Goal: Task Accomplishment & Management: Use online tool/utility

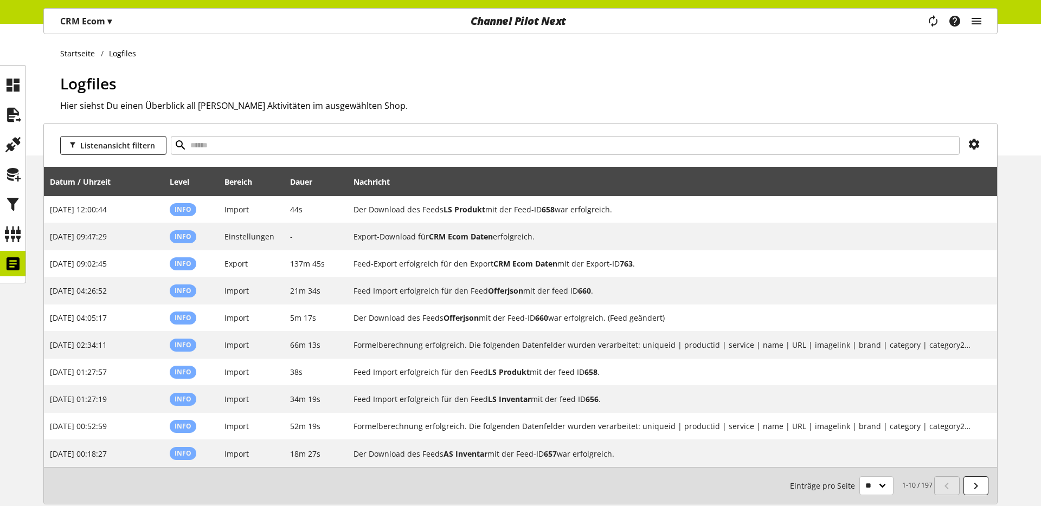
scroll to position [61, 0]
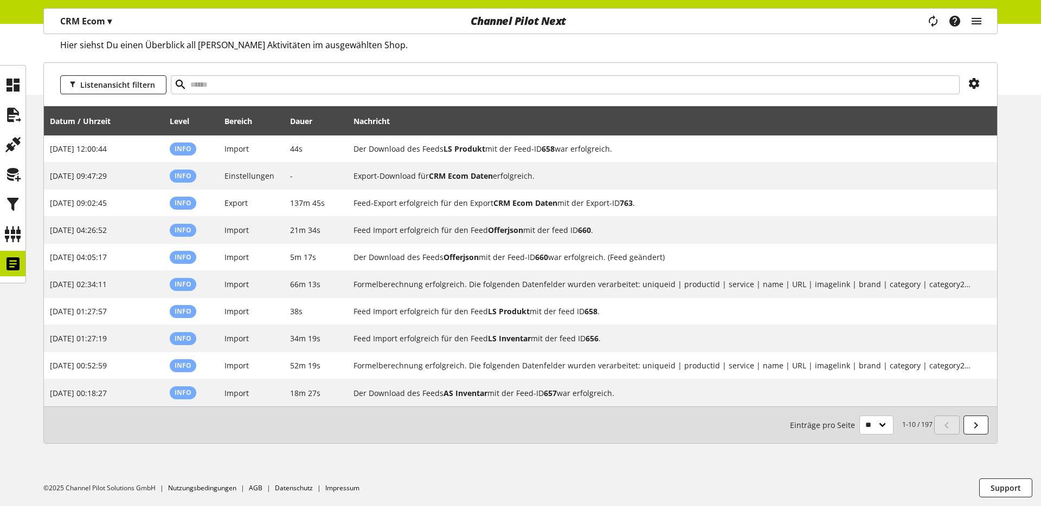
click at [355, 25] on div "CRM Ecom ▾ Alle Kunden ▾ Kunde auswählen Alle Kunden Shop Einstellungen Shop Ma…" at bounding box center [201, 21] width 314 height 25
click at [254, 38] on div "Logfiles Hier siehst Du einen Überblick all Deiner Aktivitäten im ausgewählten …" at bounding box center [528, 52] width 937 height 83
drag, startPoint x: 280, startPoint y: 57, endPoint x: 332, endPoint y: 56, distance: 52.0
click at [306, 59] on div "Logfiles Hier siehst Du einen Überblick all Deiner Aktivitäten im ausgewählten …" at bounding box center [528, 52] width 937 height 83
click at [333, 55] on div "Logfiles Hier siehst Du einen Überblick all Deiner Aktivitäten im ausgewählten …" at bounding box center [528, 52] width 937 height 83
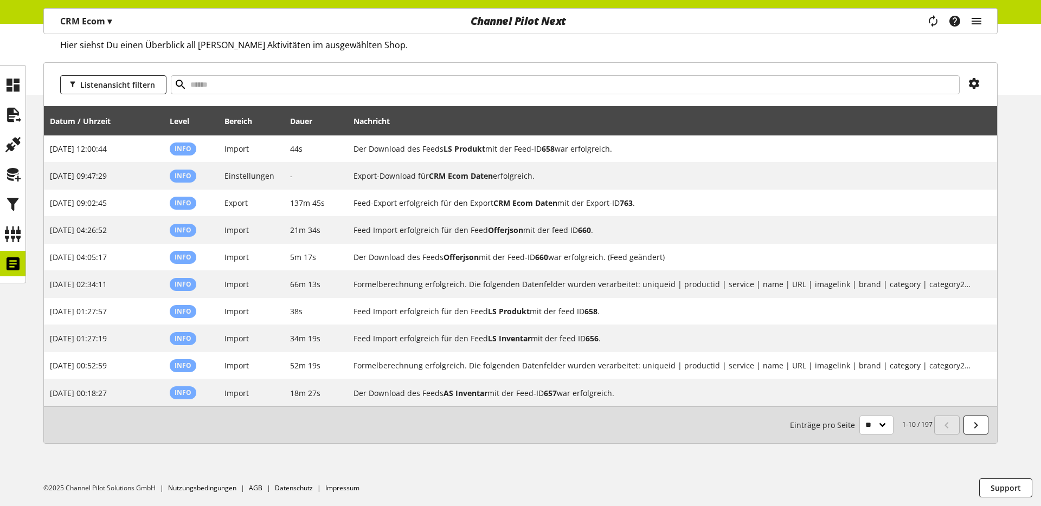
click at [333, 53] on div "Logfiles Hier siehst Du einen Überblick all Deiner Aktivitäten im ausgewählten …" at bounding box center [528, 52] width 937 height 83
click at [333, 49] on h2 "Hier siehst Du einen Überblick all [PERSON_NAME] Aktivitäten im ausgewählten Sh…" at bounding box center [528, 44] width 937 height 13
click at [360, 43] on h2 "Hier siehst Du einen Überblick all [PERSON_NAME] Aktivitäten im ausgewählten Sh…" at bounding box center [528, 44] width 937 height 13
drag, startPoint x: 365, startPoint y: 45, endPoint x: 57, endPoint y: 43, distance: 307.3
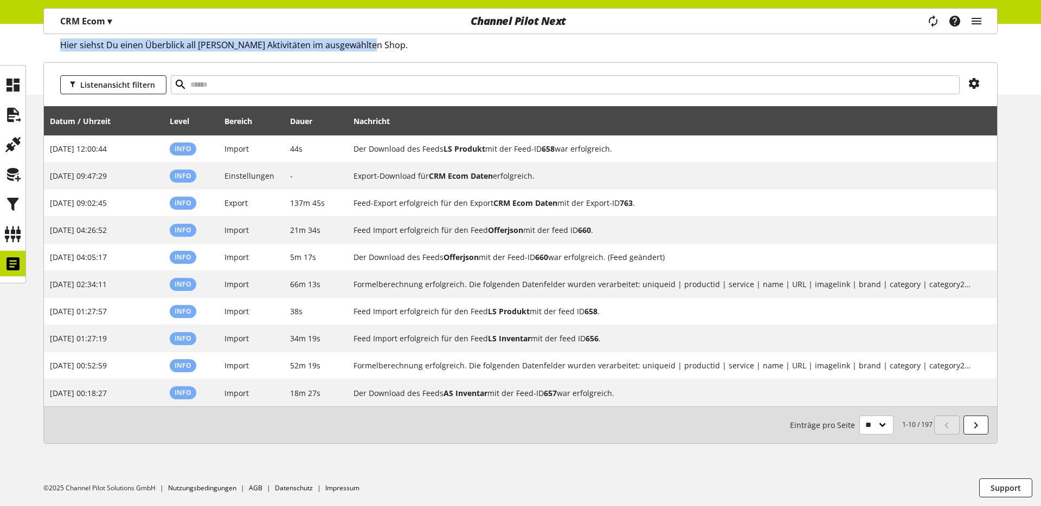
click at [57, 43] on div "Startseite Logfiles Logfiles Hier siehst Du einen Überblick all [PERSON_NAME] A…" at bounding box center [520, 29] width 1041 height 132
drag, startPoint x: 60, startPoint y: 43, endPoint x: 372, endPoint y: 40, distance: 312.2
click at [372, 40] on h2 "Hier siehst Du einen Überblick all [PERSON_NAME] Aktivitäten im ausgewählten Sh…" at bounding box center [528, 44] width 937 height 13
click at [372, 41] on h2 "Hier siehst Du einen Überblick all [PERSON_NAME] Aktivitäten im ausgewählten Sh…" at bounding box center [528, 44] width 937 height 13
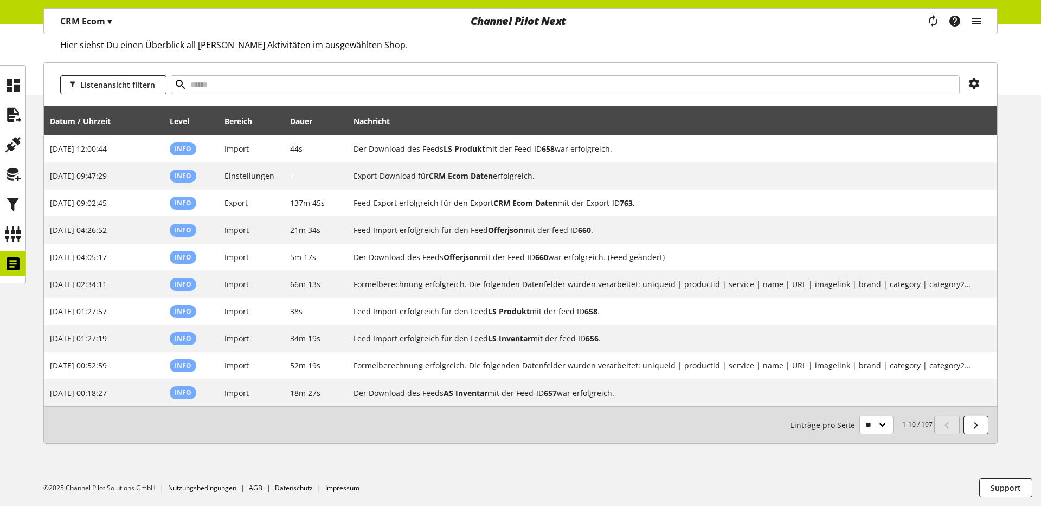
click at [262, 62] on div "Logfiles Hier siehst Du einen Überblick all Deiner Aktivitäten im ausgewählten …" at bounding box center [528, 52] width 937 height 83
click at [272, 43] on h2 "Hier siehst Du einen Überblick all [PERSON_NAME] Aktivitäten im ausgewählten Sh…" at bounding box center [528, 44] width 937 height 13
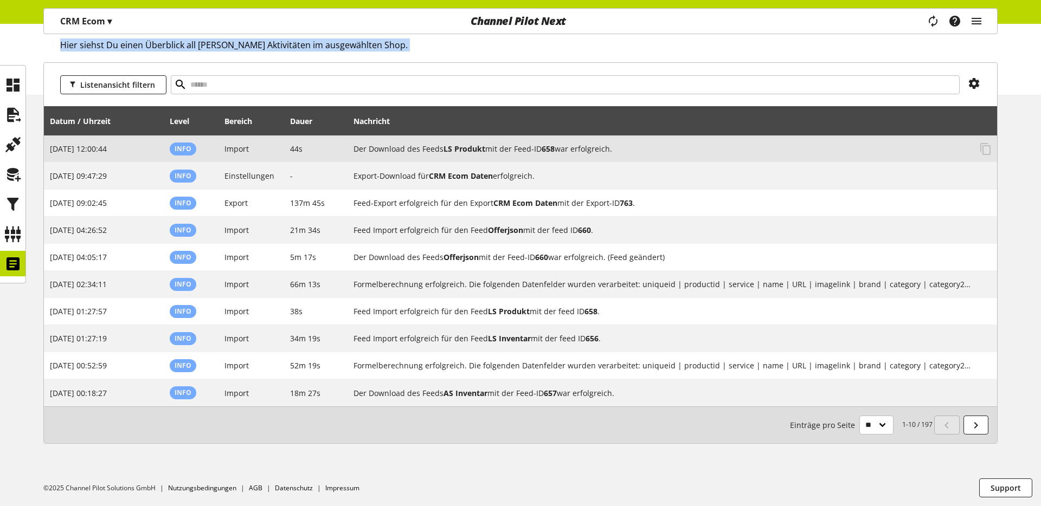
scroll to position [0, 0]
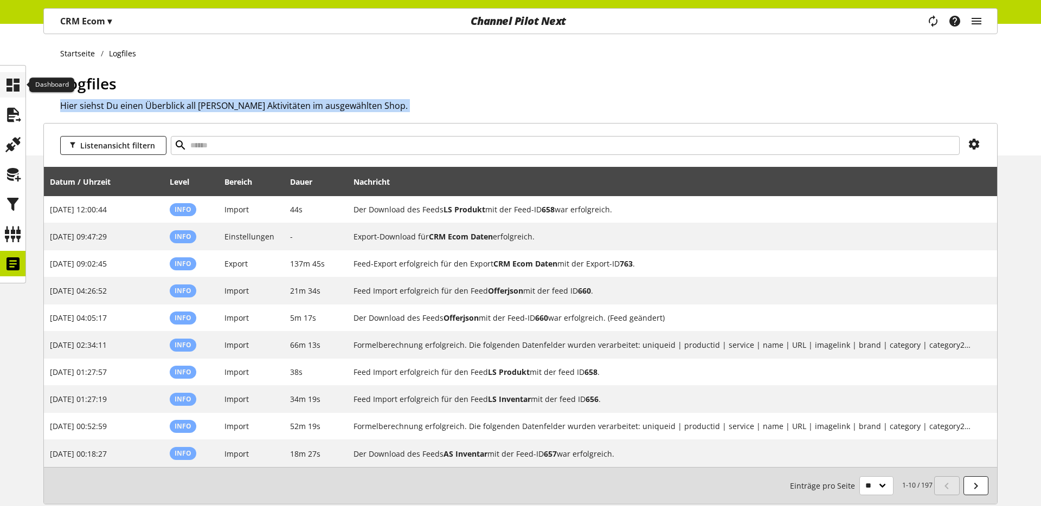
click at [10, 84] on icon at bounding box center [12, 85] width 17 height 22
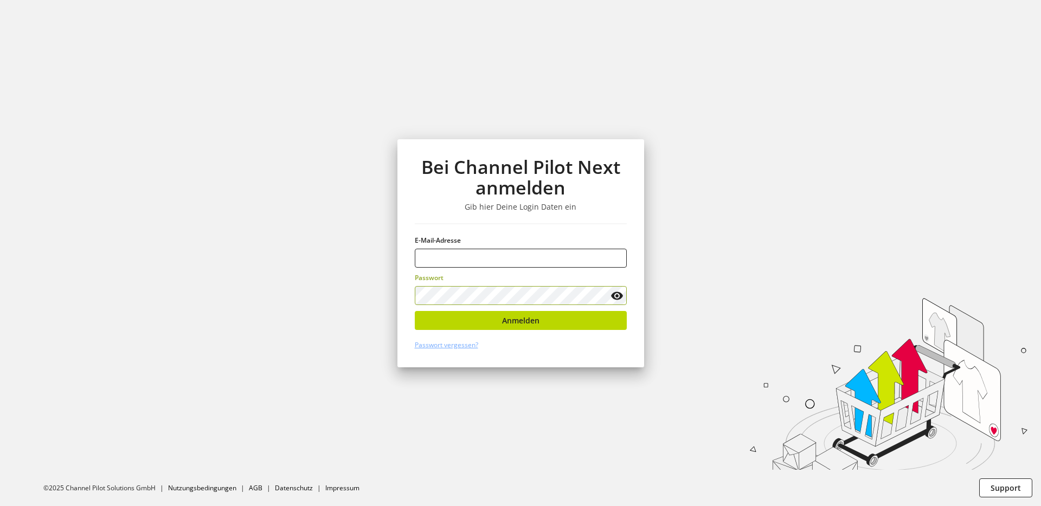
type input "**********"
click at [477, 310] on div "**********" at bounding box center [520, 253] width 247 height 228
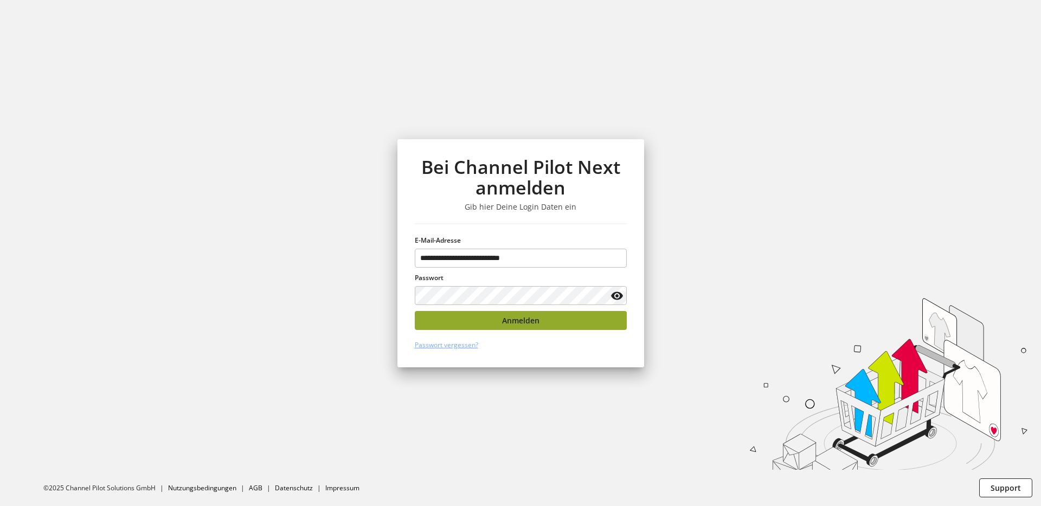
click at [473, 312] on button "Anmelden" at bounding box center [521, 320] width 212 height 19
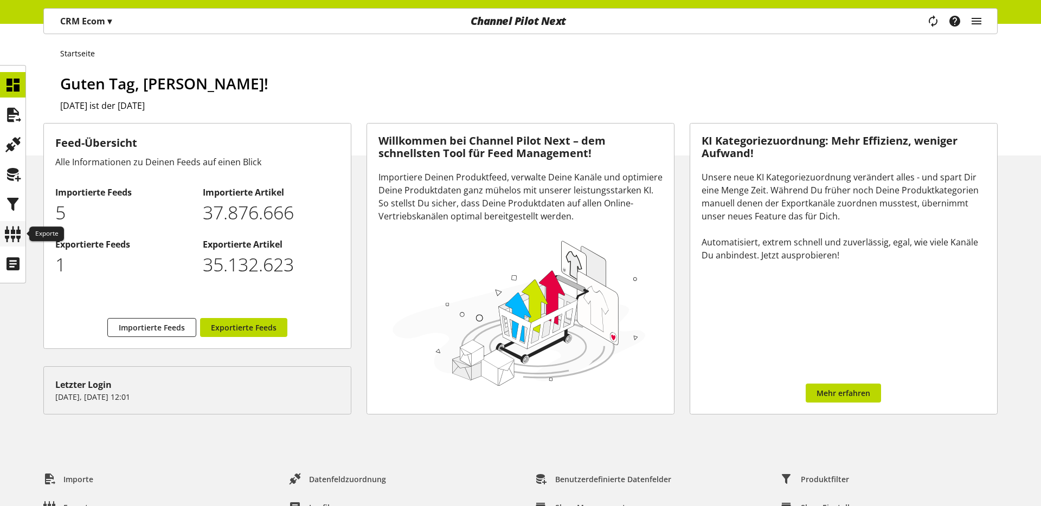
click at [14, 230] on icon at bounding box center [12, 234] width 17 height 22
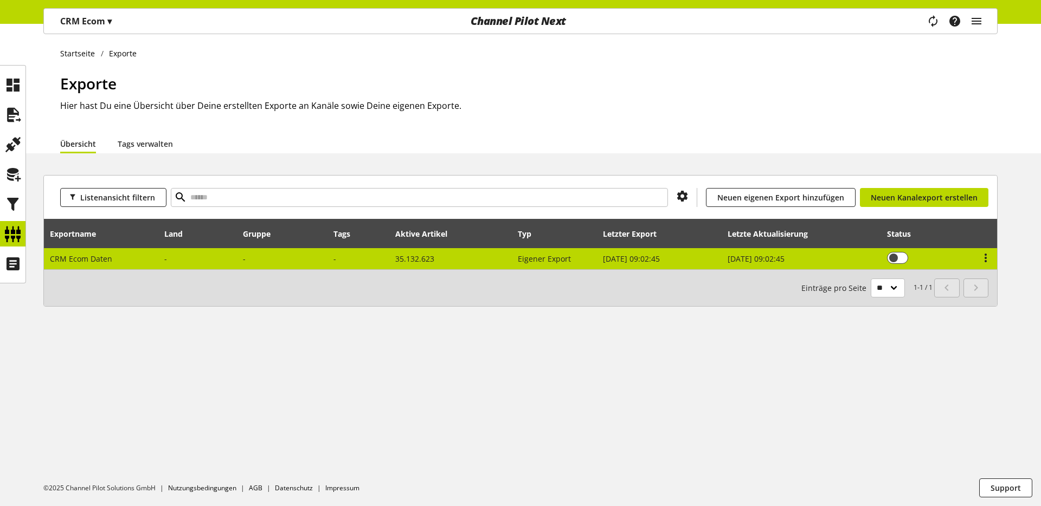
click at [159, 256] on td at bounding box center [198, 258] width 79 height 21
select select "********"
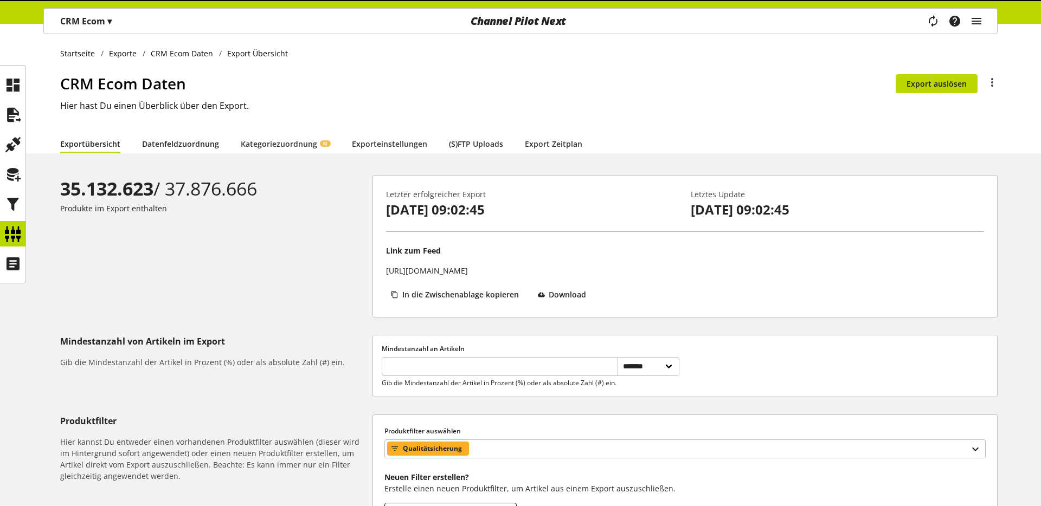
click at [170, 150] on link "Datenfeldzuordnung" at bounding box center [180, 143] width 77 height 11
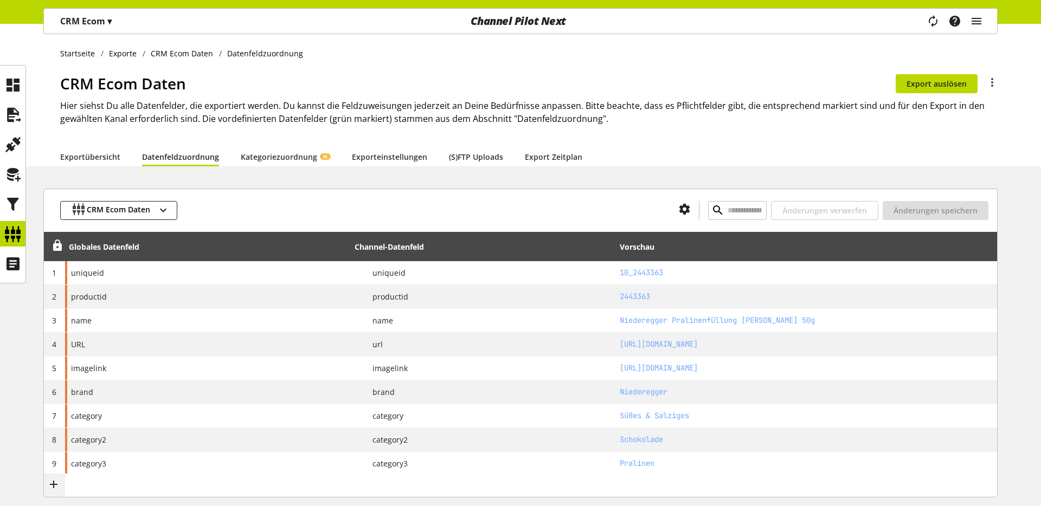
click at [710, 196] on div "CRM Ecom Daten Änderungen verwerfen Änderungen speichern" at bounding box center [520, 210] width 953 height 43
click at [708, 212] on input "text" at bounding box center [737, 210] width 59 height 19
paste input "**********"
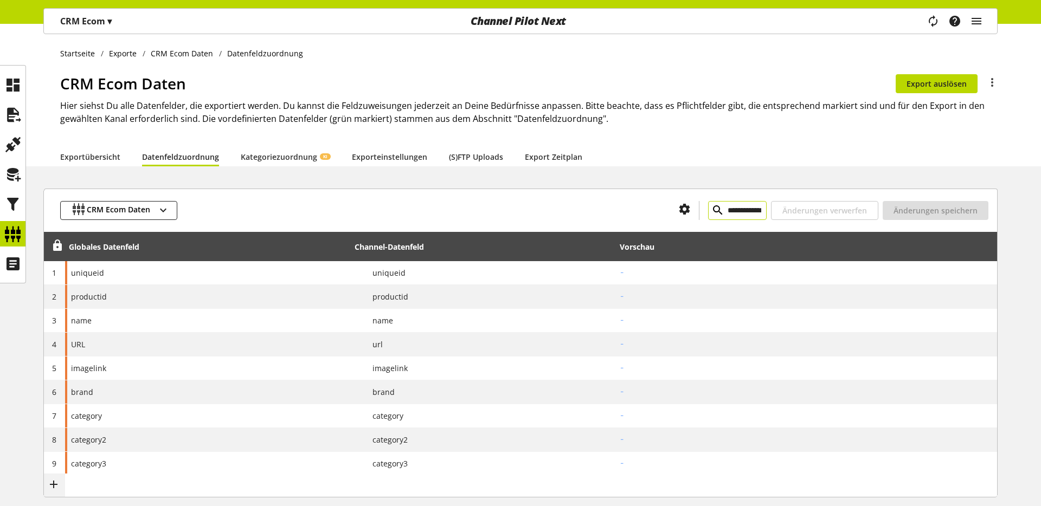
click at [718, 208] on input "**********" at bounding box center [737, 210] width 59 height 19
paste input "**"
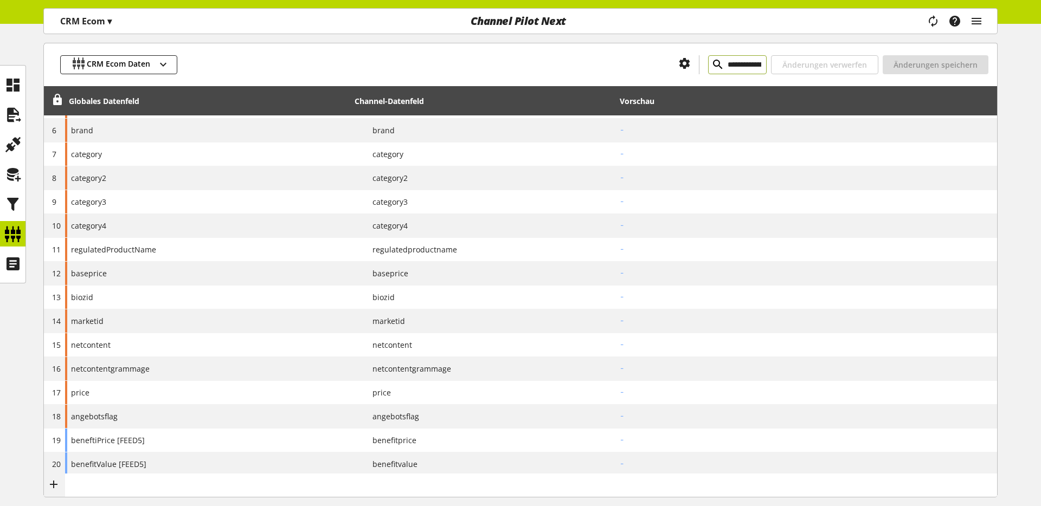
scroll to position [306, 0]
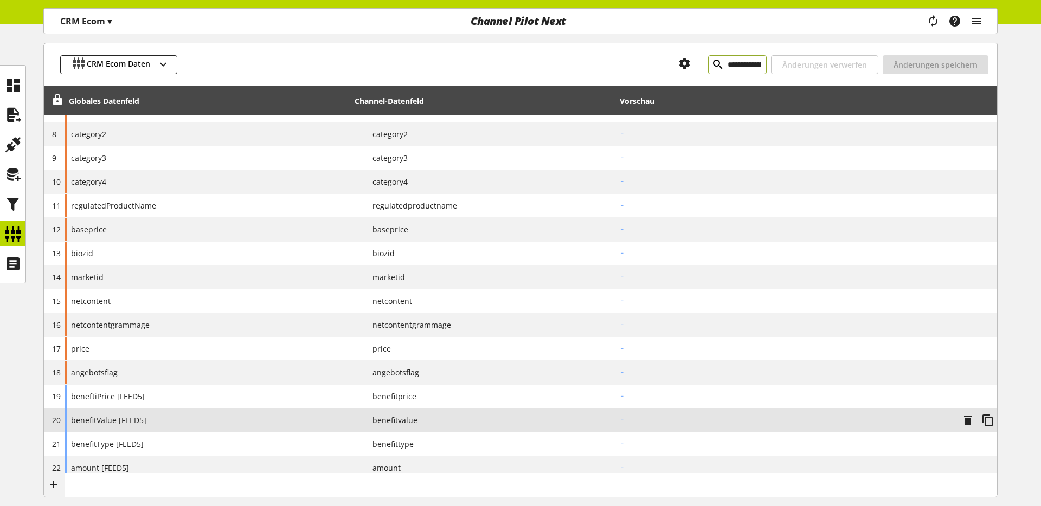
type input "**********"
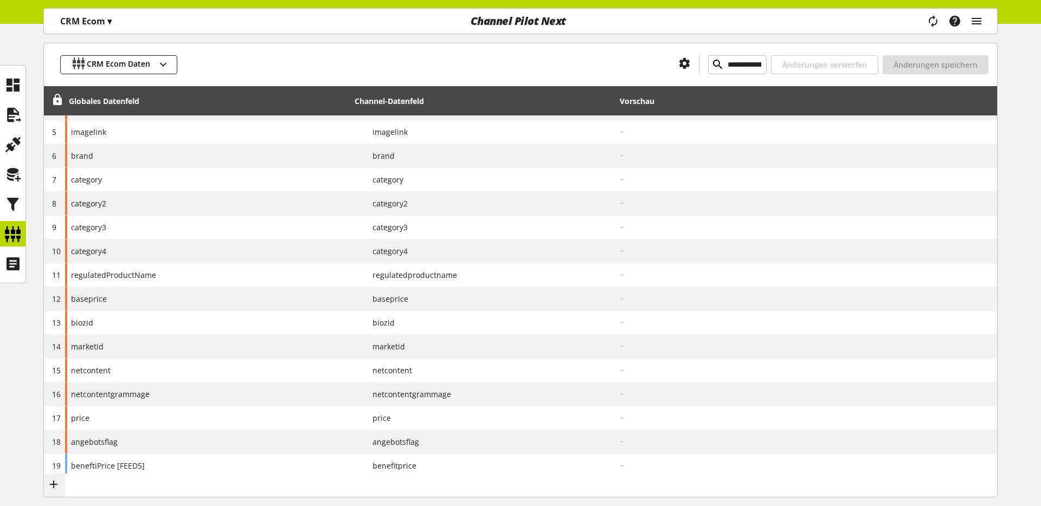
scroll to position [0, 0]
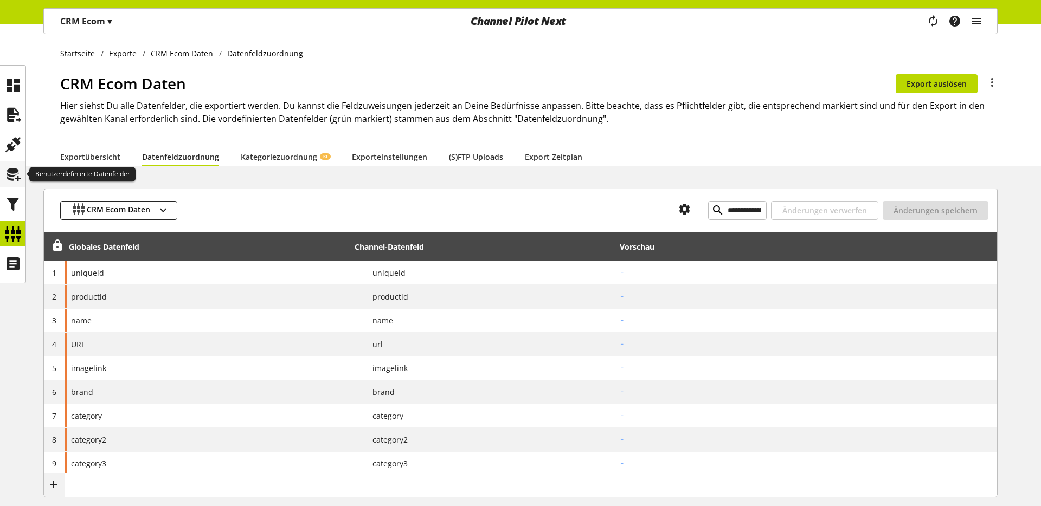
click at [11, 171] on icon at bounding box center [12, 175] width 17 height 22
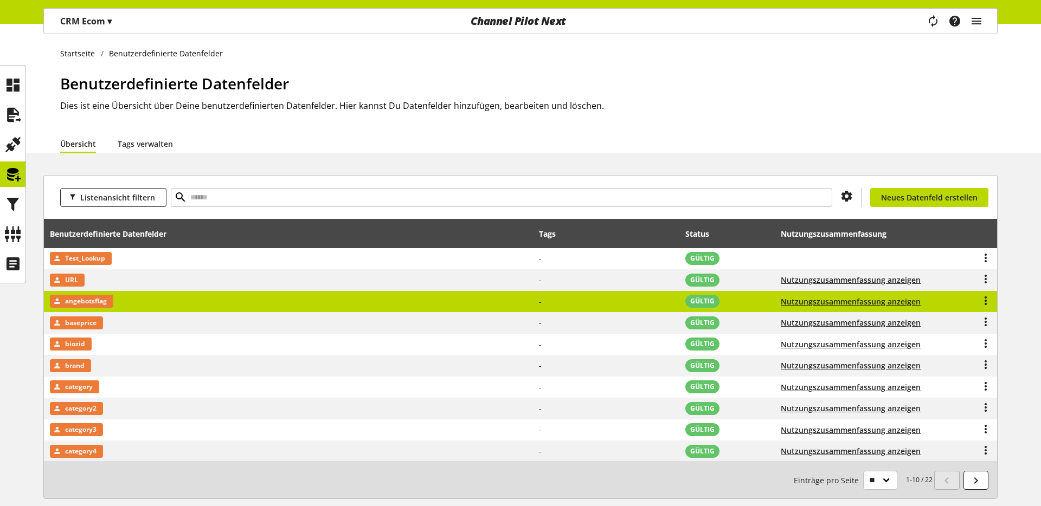
click at [74, 302] on span "angebotsflag" at bounding box center [86, 301] width 42 height 13
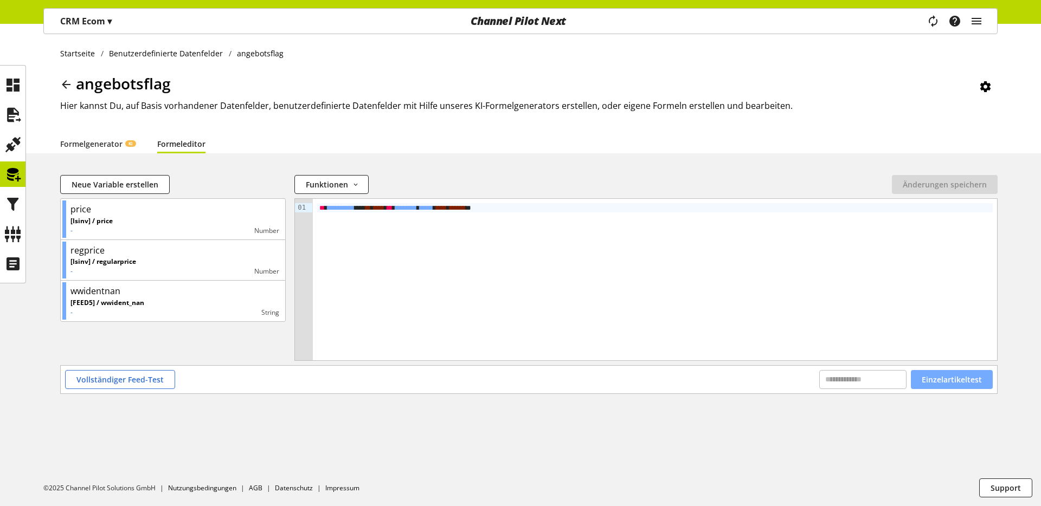
click at [947, 383] on span "Einzelartikeltest" at bounding box center [951, 379] width 60 height 11
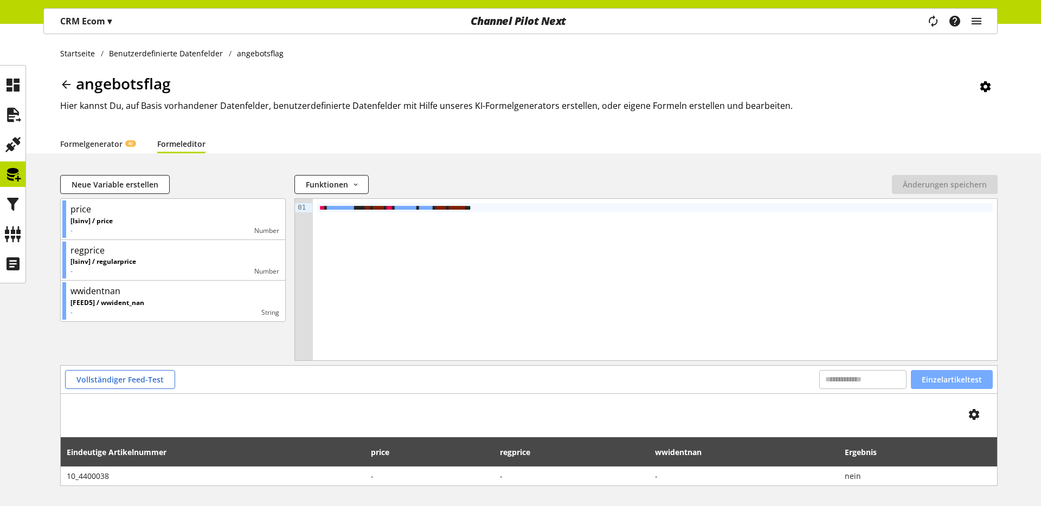
click at [947, 383] on span "Einzelartikeltest" at bounding box center [951, 379] width 60 height 11
click at [128, 378] on span "Vollständiger Feed-Test" at bounding box center [119, 379] width 87 height 11
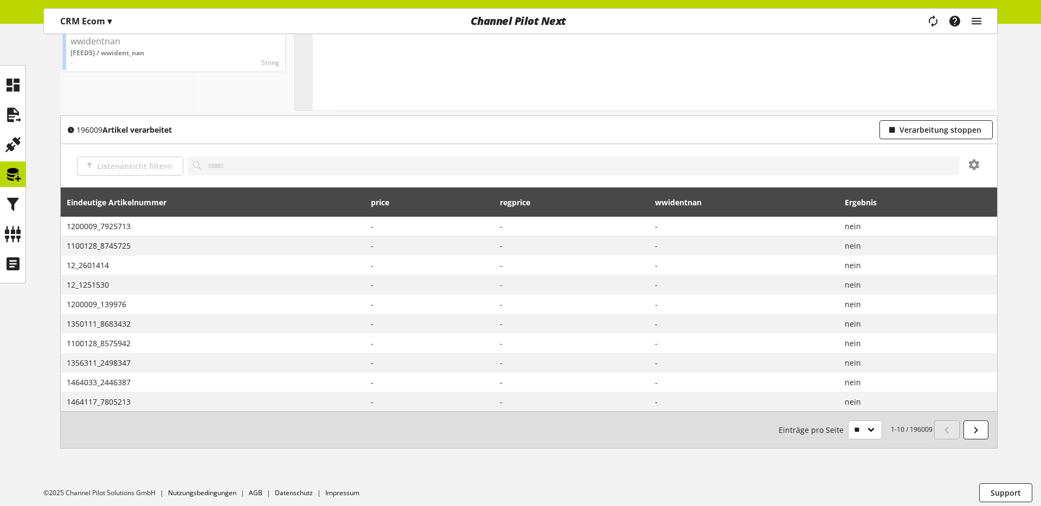
scroll to position [255, 0]
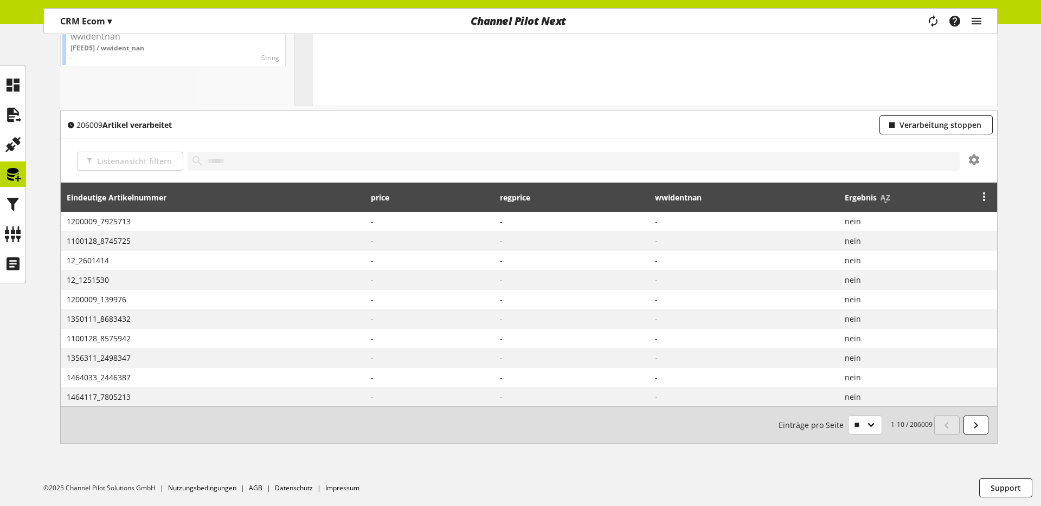
click at [861, 202] on span "Ergebnis" at bounding box center [860, 197] width 32 height 11
click at [882, 202] on icon at bounding box center [885, 198] width 13 height 20
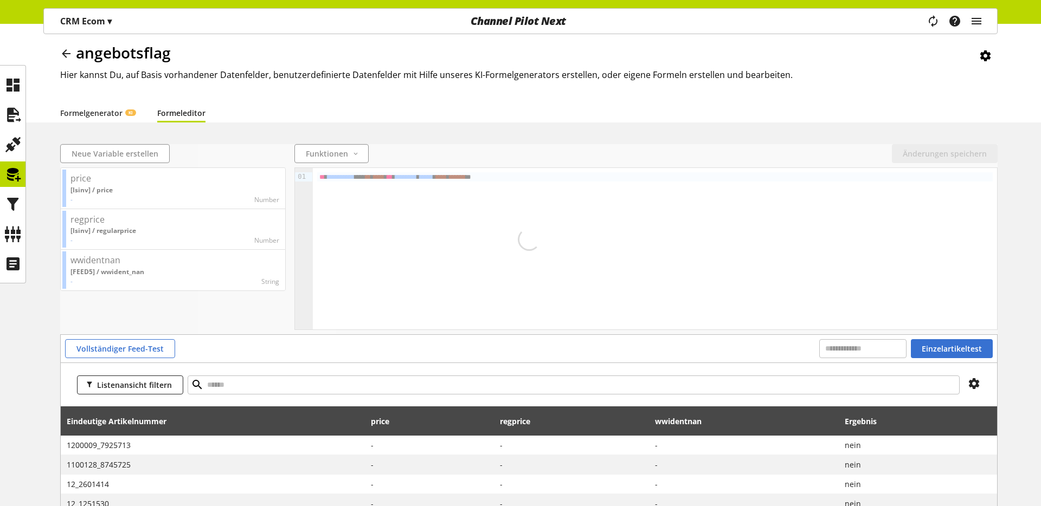
scroll to position [255, 0]
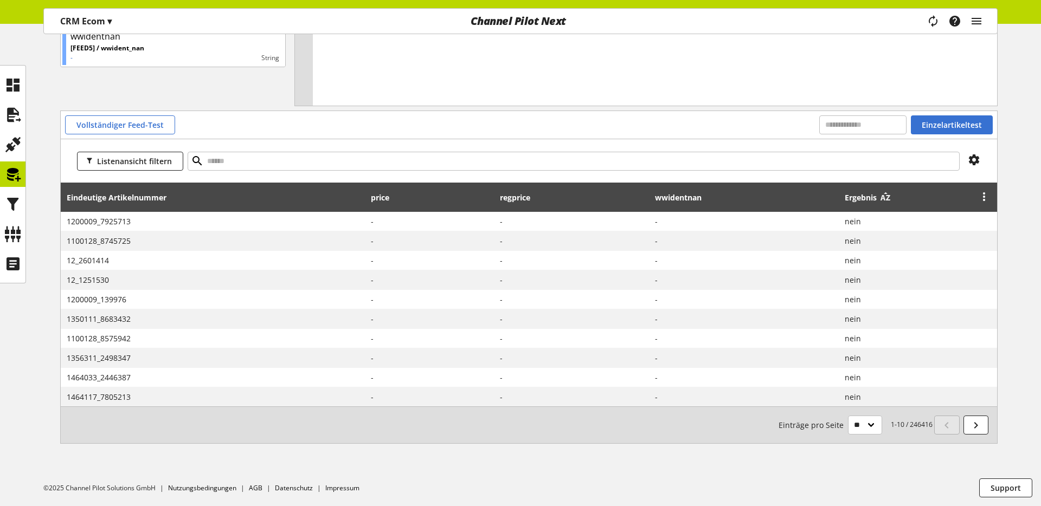
click at [883, 197] on icon at bounding box center [885, 198] width 13 height 20
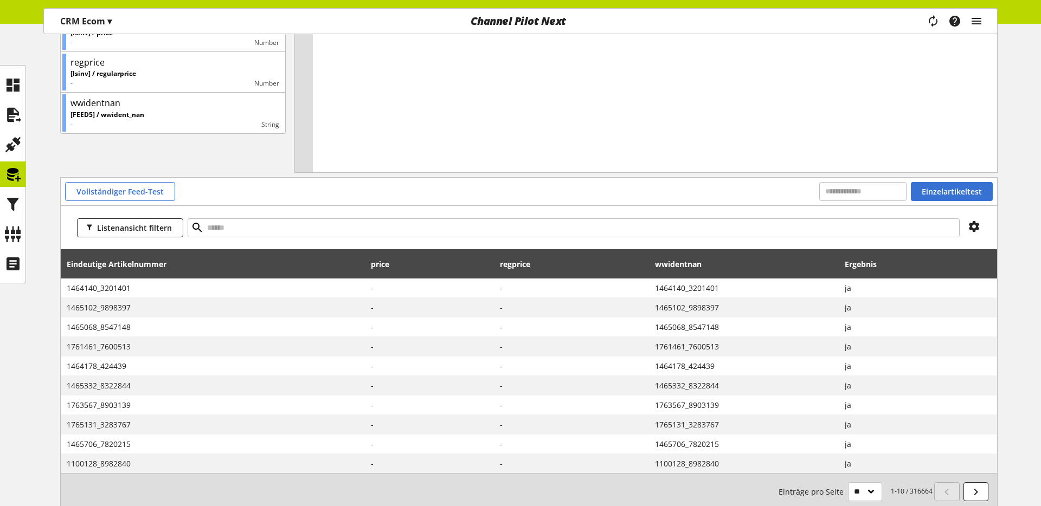
scroll to position [180, 0]
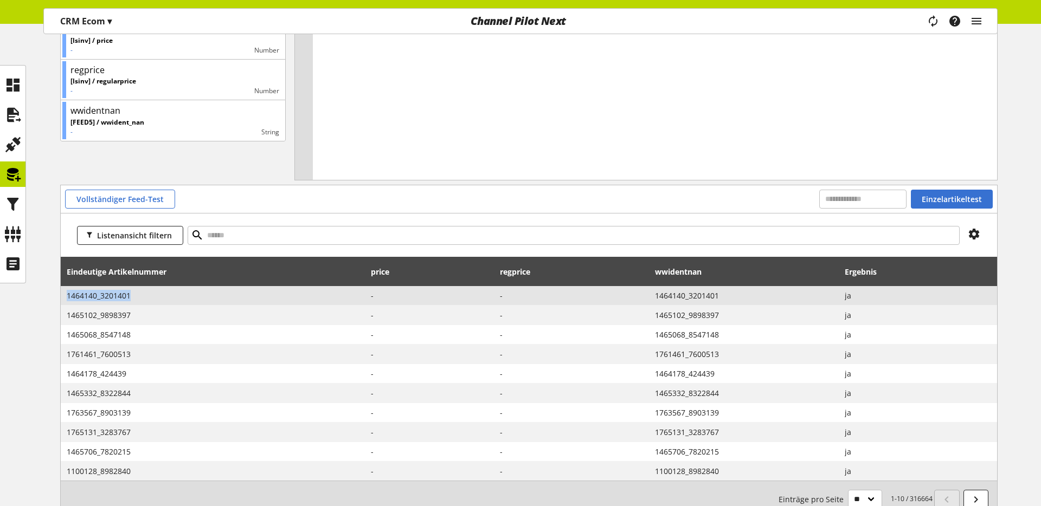
drag, startPoint x: 142, startPoint y: 296, endPoint x: 65, endPoint y: 296, distance: 77.0
click at [65, 296] on td "1464140_3201401" at bounding box center [213, 296] width 305 height 20
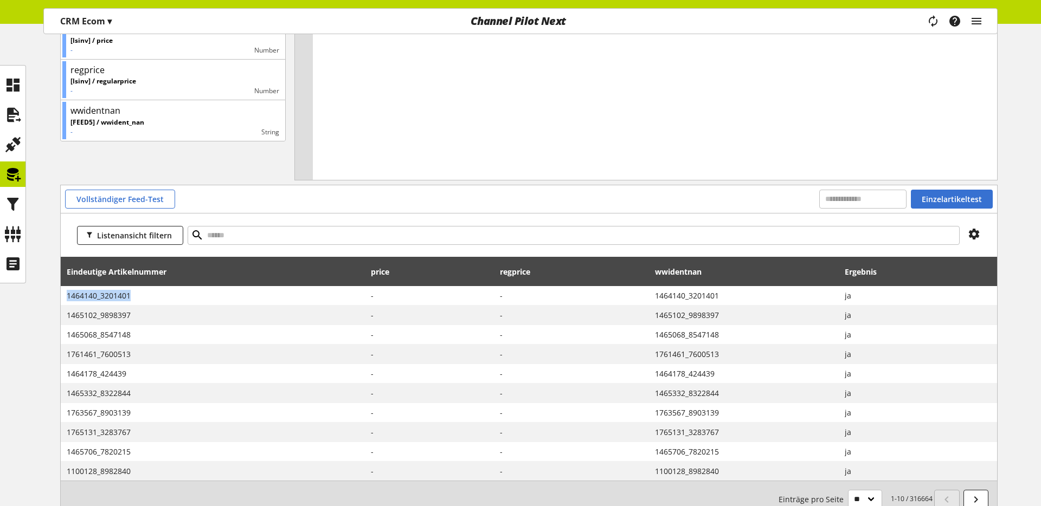
copy span "1464140_3201401"
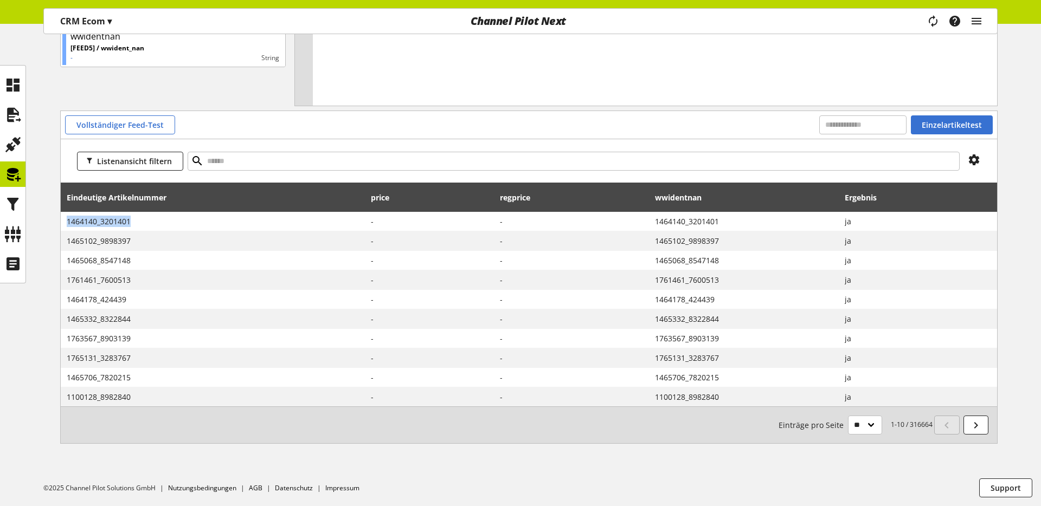
scroll to position [28, 0]
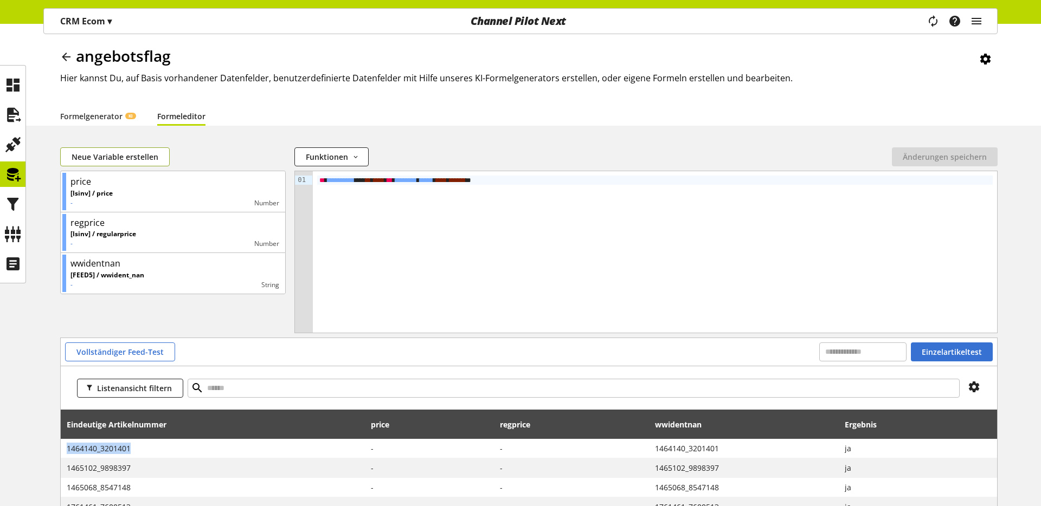
click at [112, 153] on span "Neue Variable erstellen" at bounding box center [115, 156] width 87 height 11
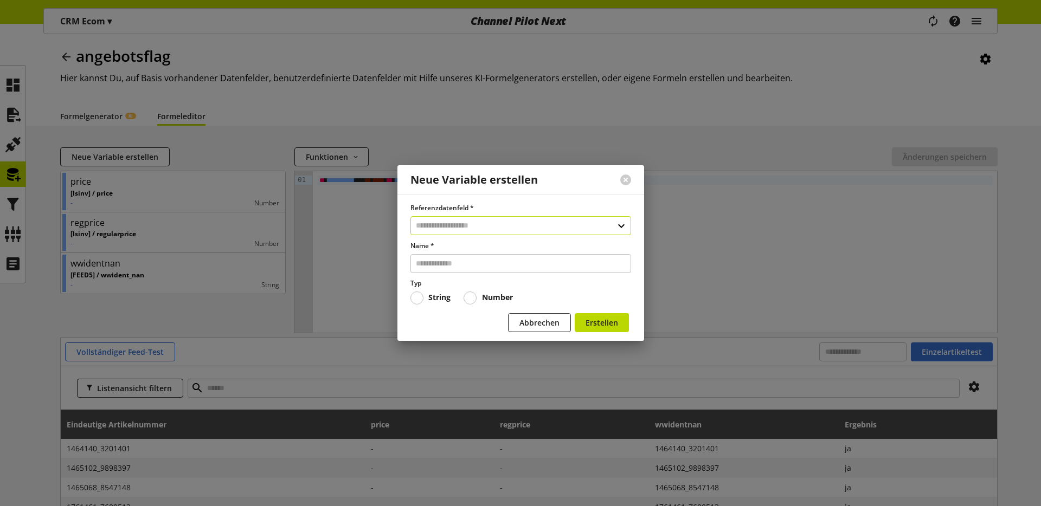
click at [477, 222] on input "text" at bounding box center [520, 225] width 221 height 19
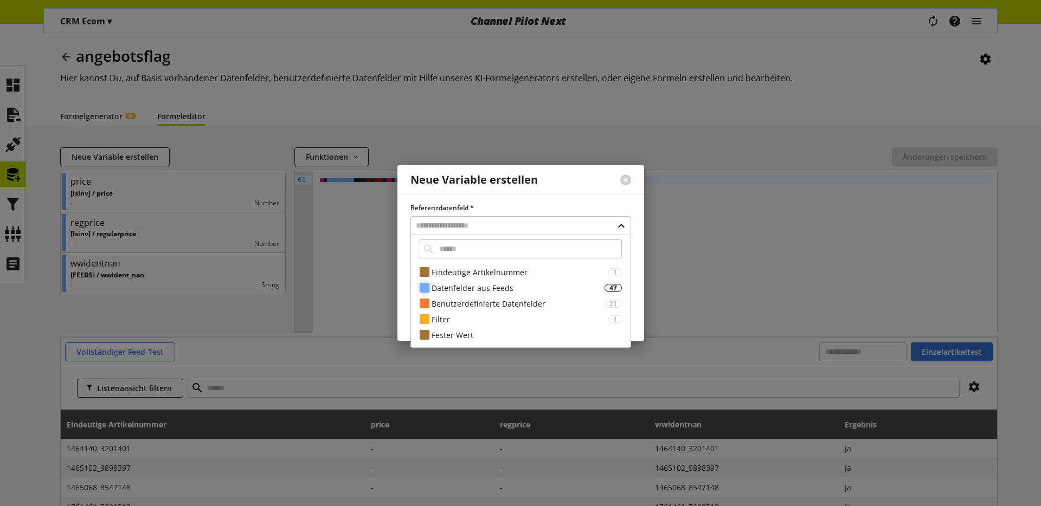
click at [475, 287] on div "Datenfelder aus Feeds" at bounding box center [517, 287] width 173 height 11
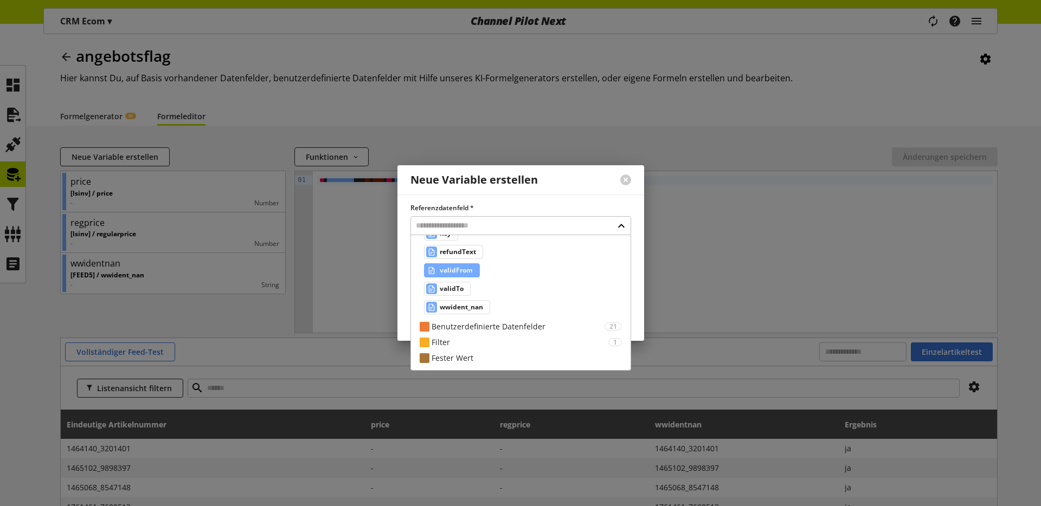
scroll to position [0, 0]
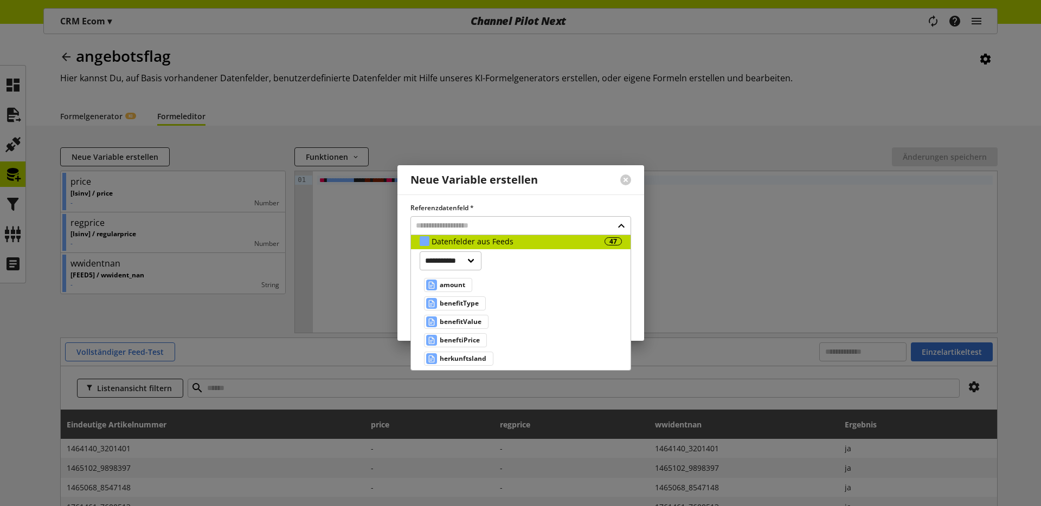
click at [463, 408] on span "validFrom" at bounding box center [456, 414] width 33 height 13
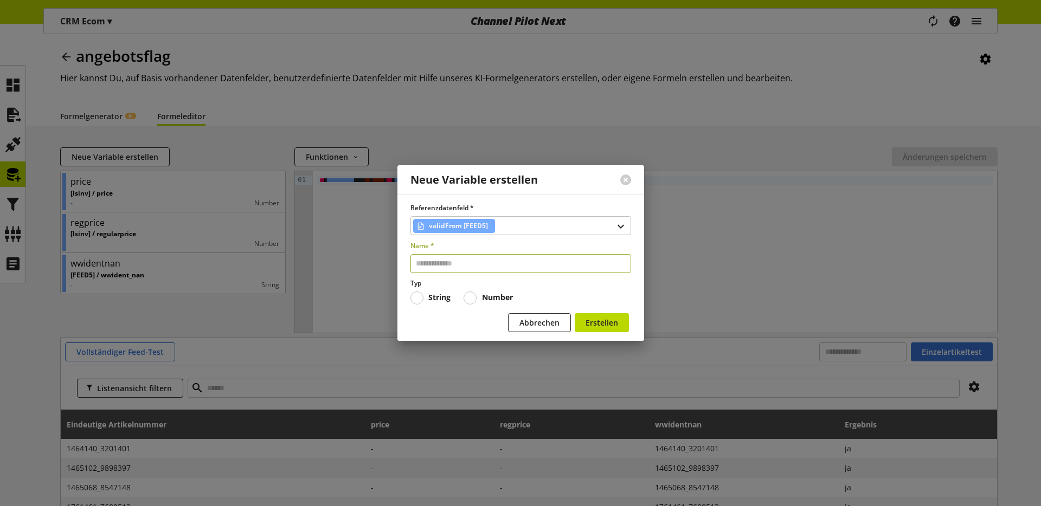
click at [437, 268] on input "text" at bounding box center [520, 263] width 221 height 19
type input "*********"
click at [577, 322] on button "Erstellen" at bounding box center [601, 322] width 54 height 19
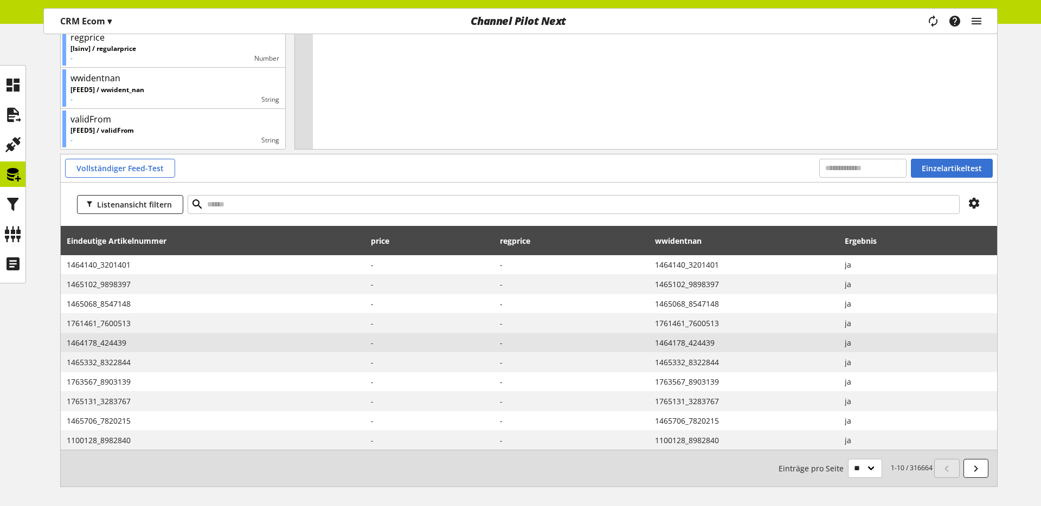
scroll to position [126, 0]
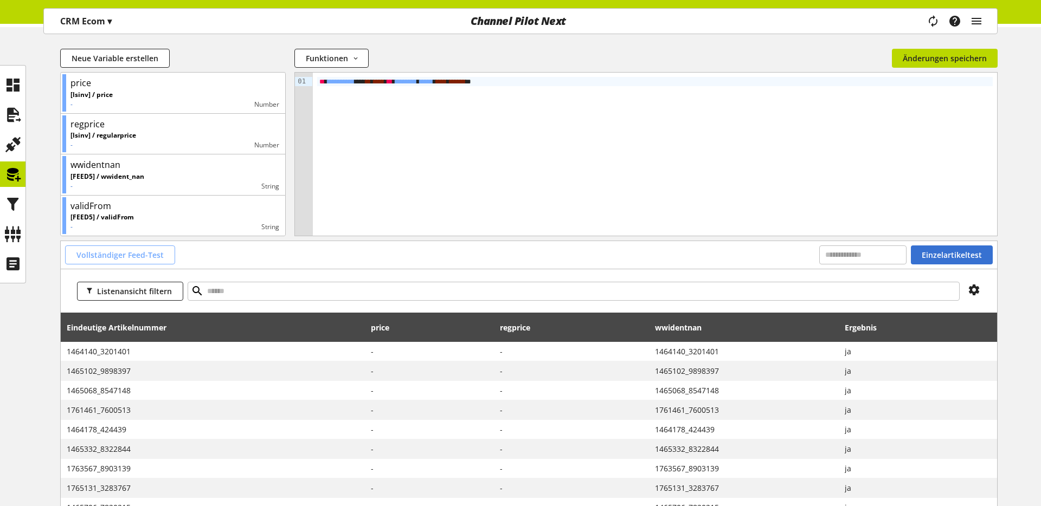
click at [117, 255] on span "Vollständiger Feed-Test" at bounding box center [119, 254] width 87 height 11
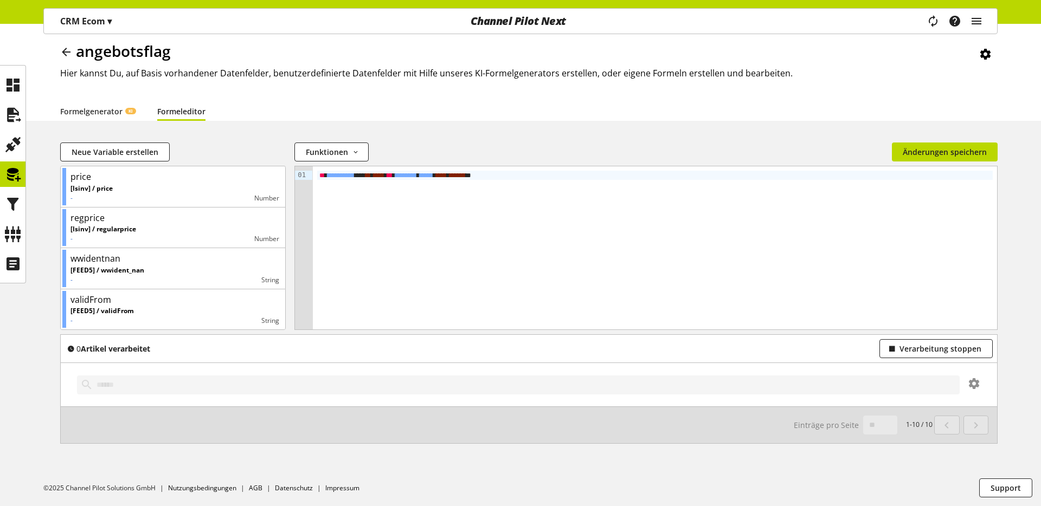
scroll to position [33, 0]
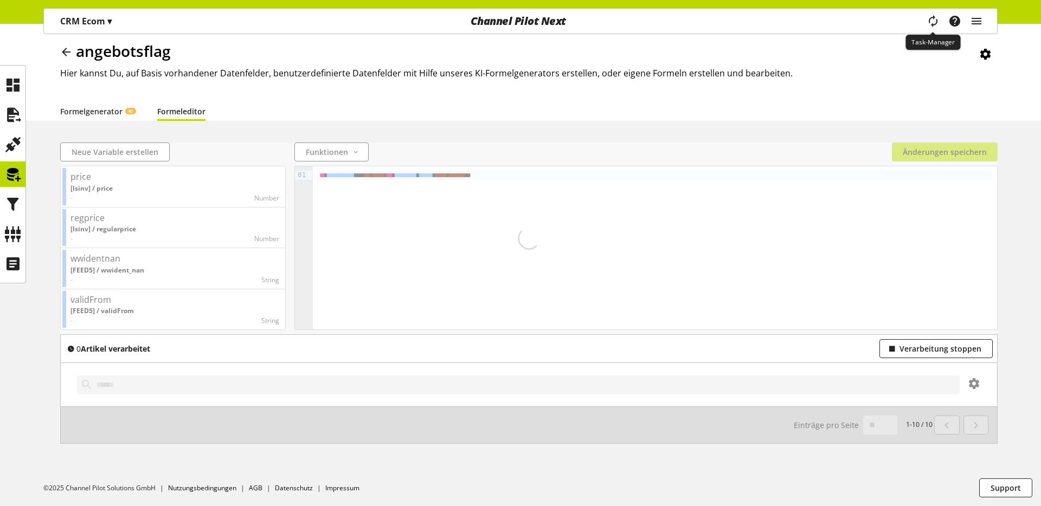
click at [928, 21] on icon "main navigation" at bounding box center [932, 21] width 13 height 20
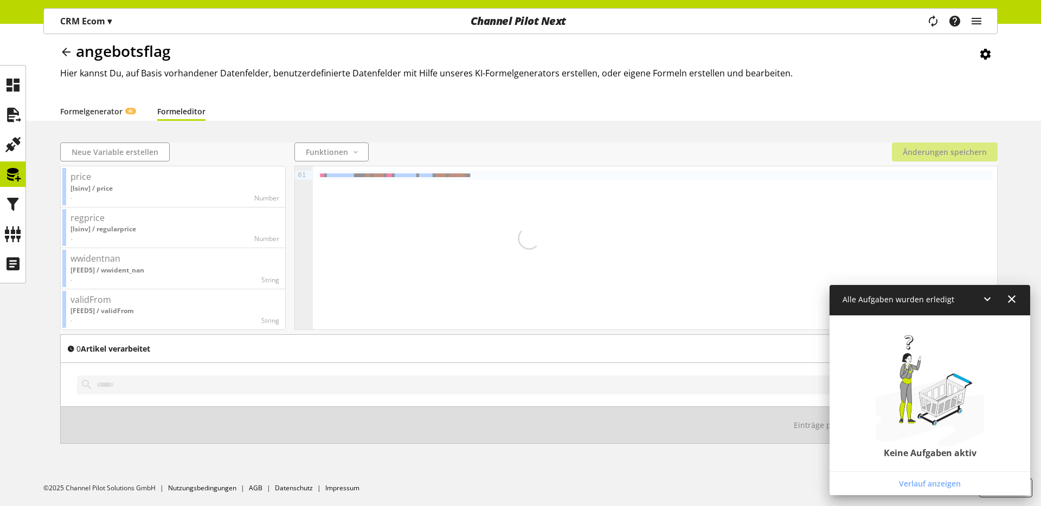
click at [982, 301] on icon at bounding box center [986, 299] width 13 height 20
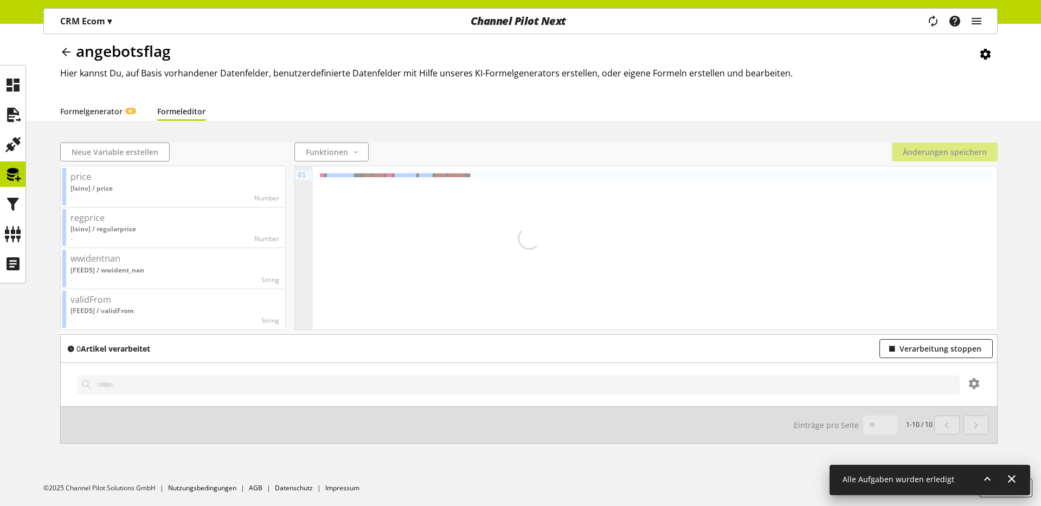
click at [82, 346] on span "0 Artikel verarbeitet" at bounding box center [113, 349] width 74 height 10
click at [154, 349] on div "0 Artikel verarbeitet Verarbeitung stoppen" at bounding box center [528, 348] width 927 height 19
click at [917, 358] on button "Verarbeitung stoppen" at bounding box center [935, 348] width 113 height 19
click at [916, 352] on span "Verarbeitung stoppen" at bounding box center [940, 348] width 82 height 11
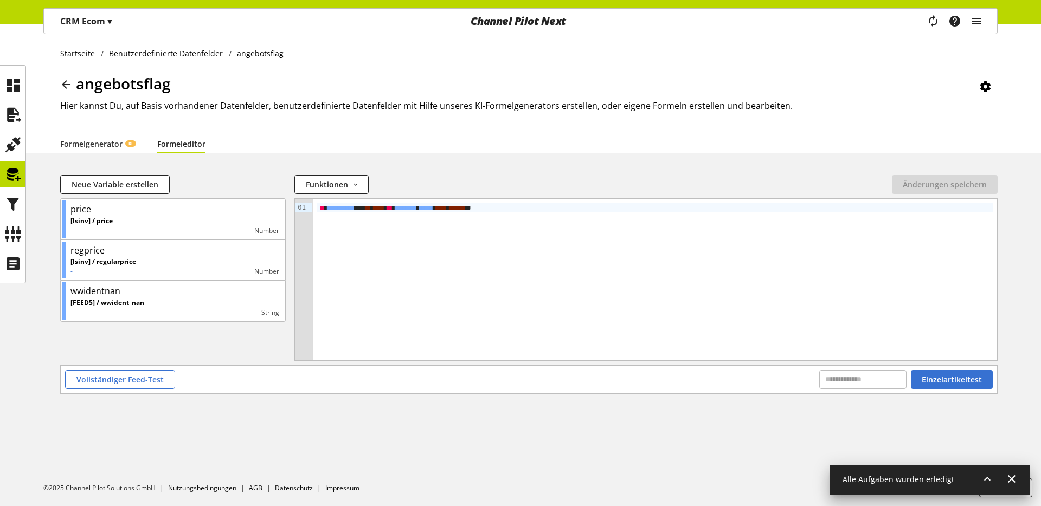
click at [985, 478] on icon at bounding box center [986, 479] width 13 height 20
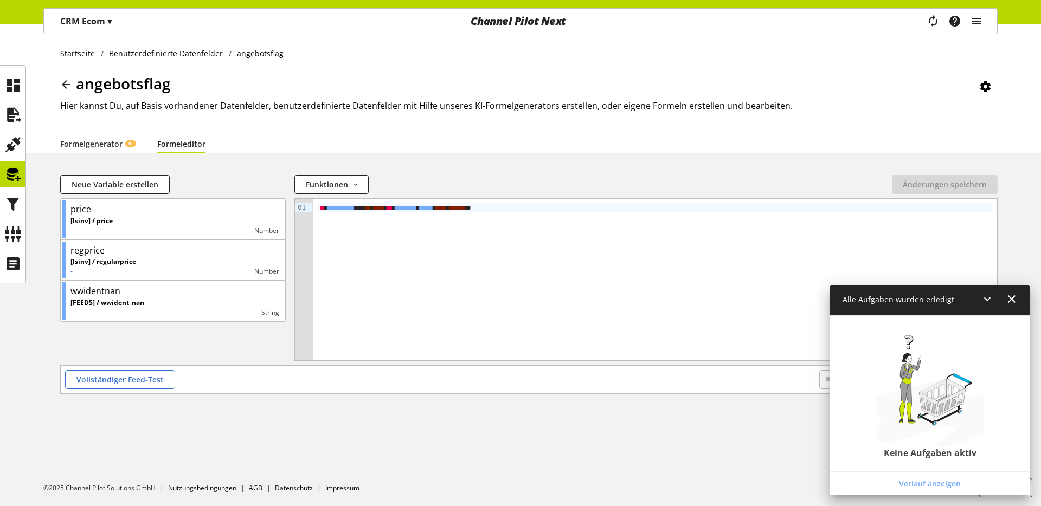
click at [991, 304] on icon at bounding box center [986, 299] width 13 height 20
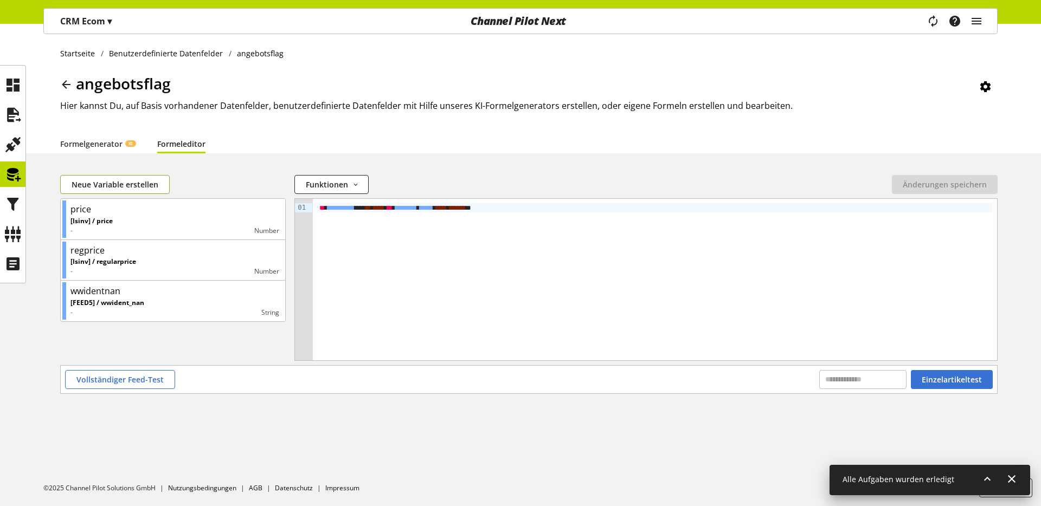
click at [129, 189] on span "Neue Variable erstellen" at bounding box center [115, 184] width 87 height 11
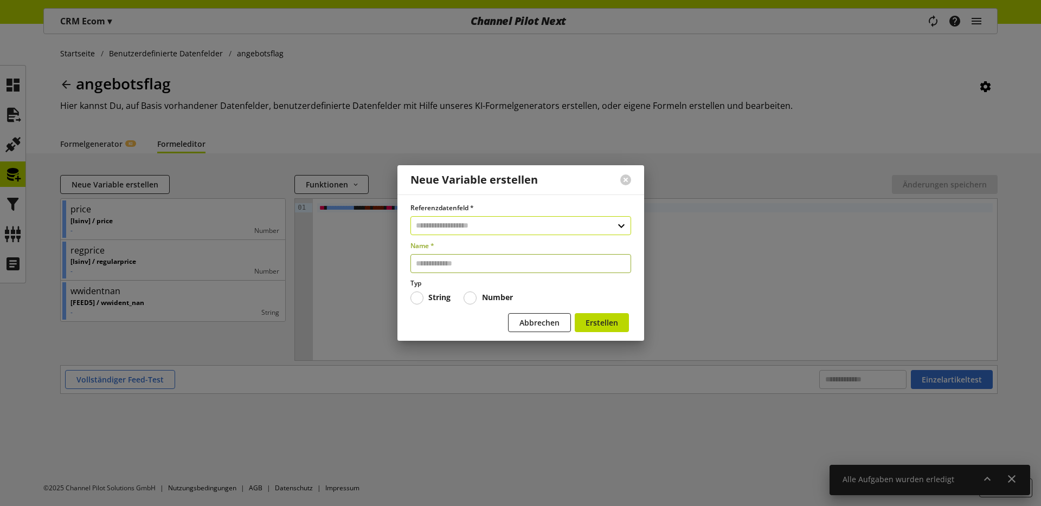
drag, startPoint x: 482, startPoint y: 263, endPoint x: 470, endPoint y: 223, distance: 41.7
click at [475, 242] on div "Name *" at bounding box center [520, 257] width 221 height 32
click at [470, 222] on input "text" at bounding box center [520, 225] width 221 height 19
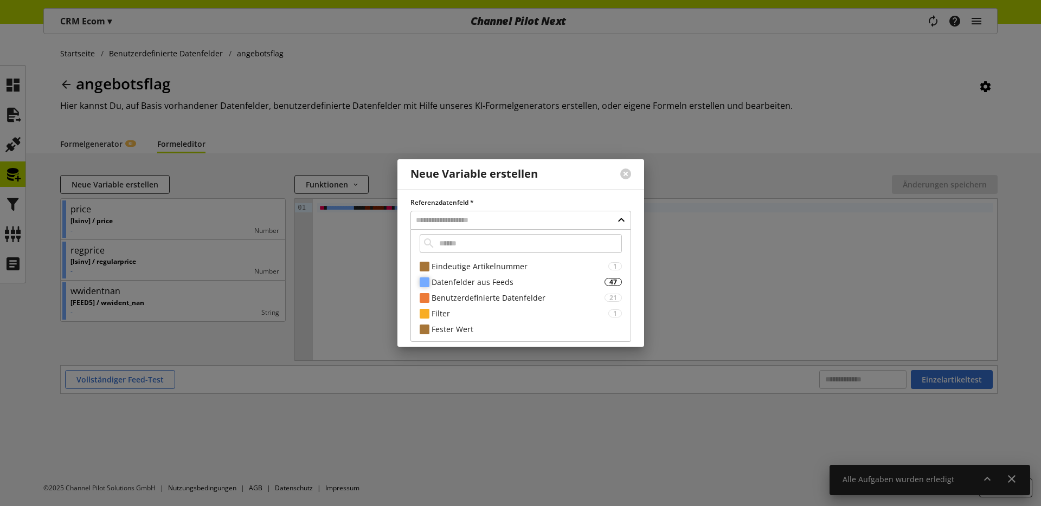
click at [480, 287] on div "Datenfelder aus Feeds" at bounding box center [517, 281] width 173 height 11
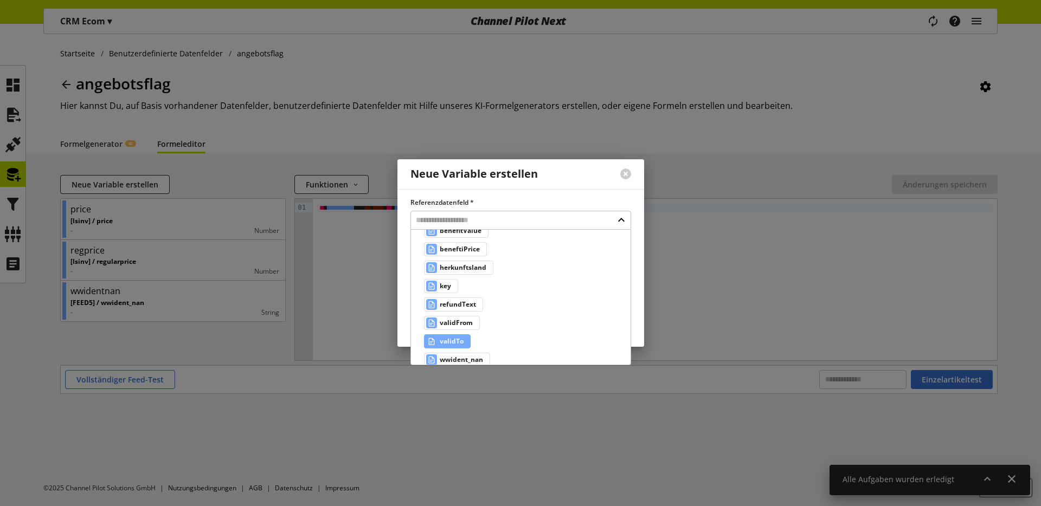
scroll to position [138, 0]
click at [464, 320] on span "validFrom" at bounding box center [456, 317] width 33 height 13
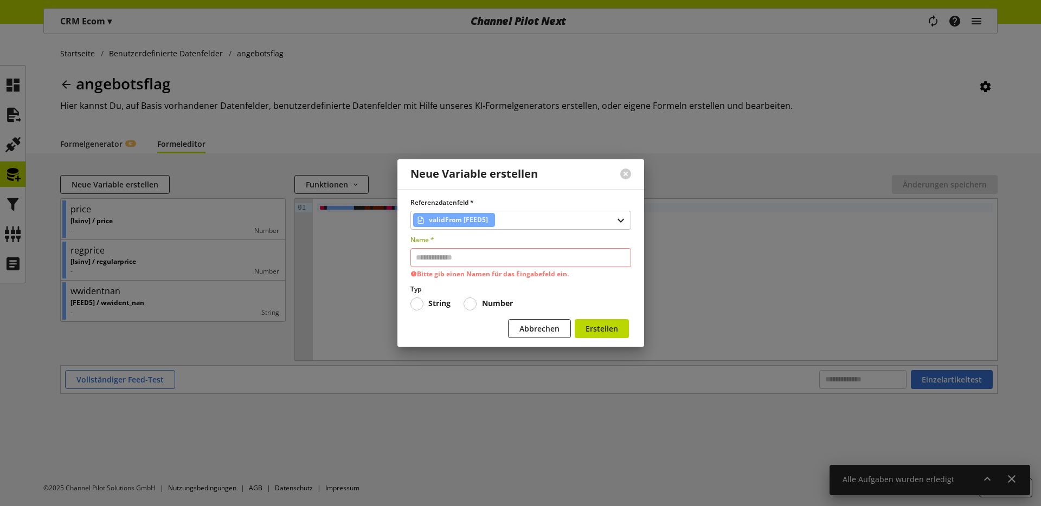
click at [462, 252] on input "text" at bounding box center [520, 257] width 221 height 19
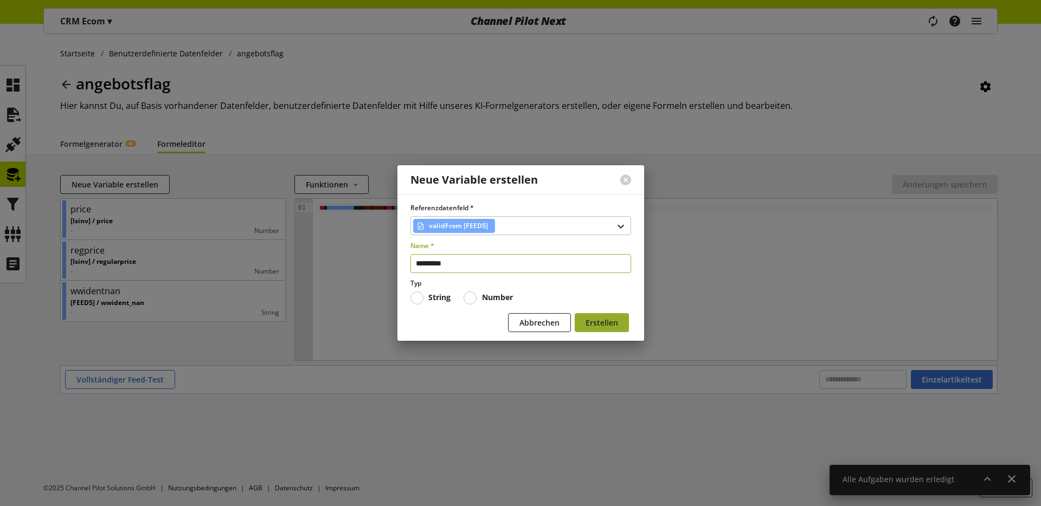
type input "*********"
click at [584, 325] on button "Erstellen" at bounding box center [601, 322] width 54 height 19
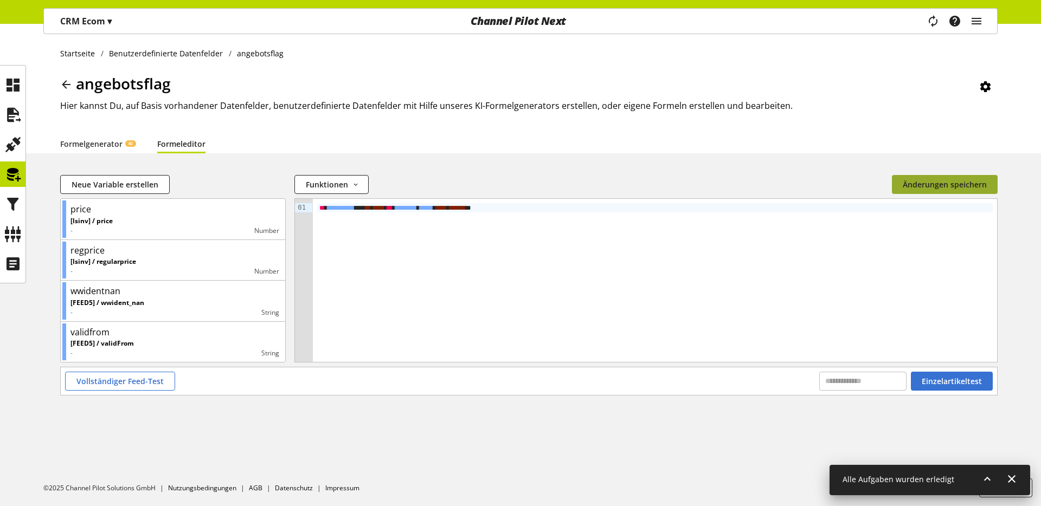
click at [924, 190] on span "Änderungen speichern" at bounding box center [944, 184] width 84 height 11
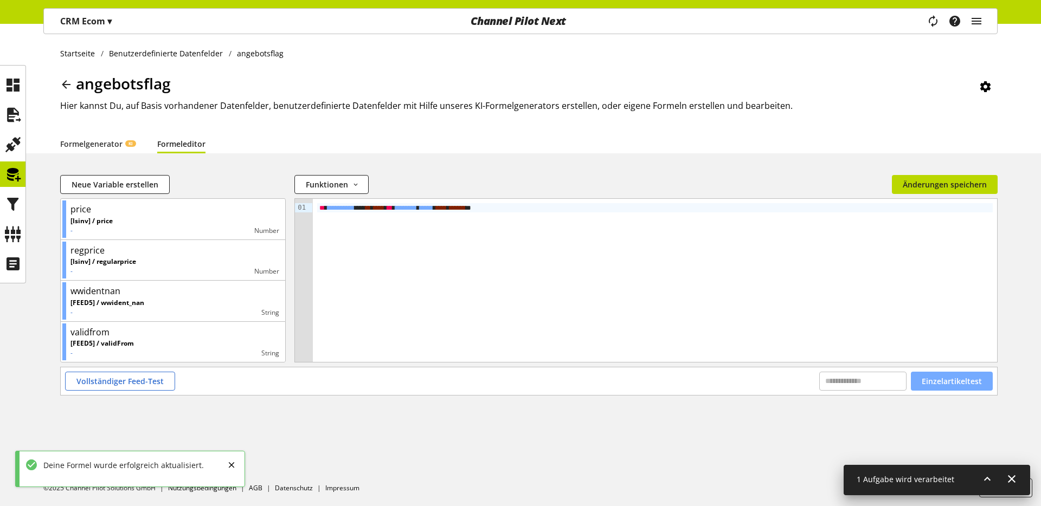
click at [972, 378] on span "Einzelartikeltest" at bounding box center [951, 381] width 60 height 11
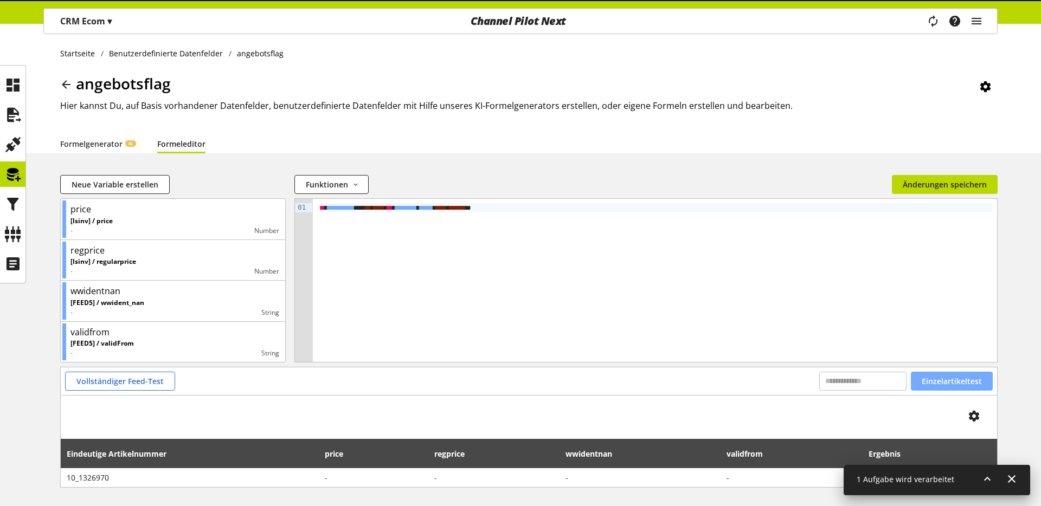
scroll to position [44, 0]
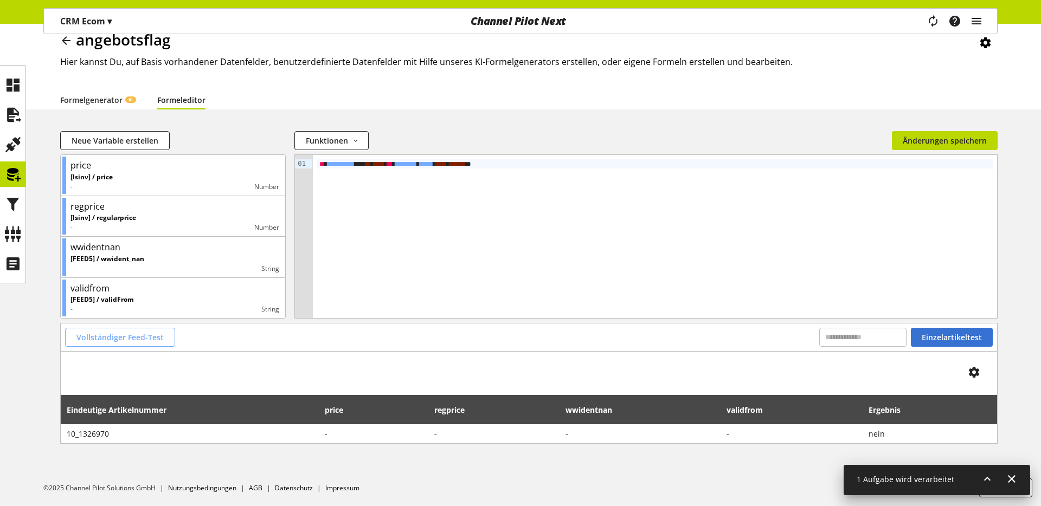
click at [141, 337] on span "Vollständiger Feed-Test" at bounding box center [119, 337] width 87 height 11
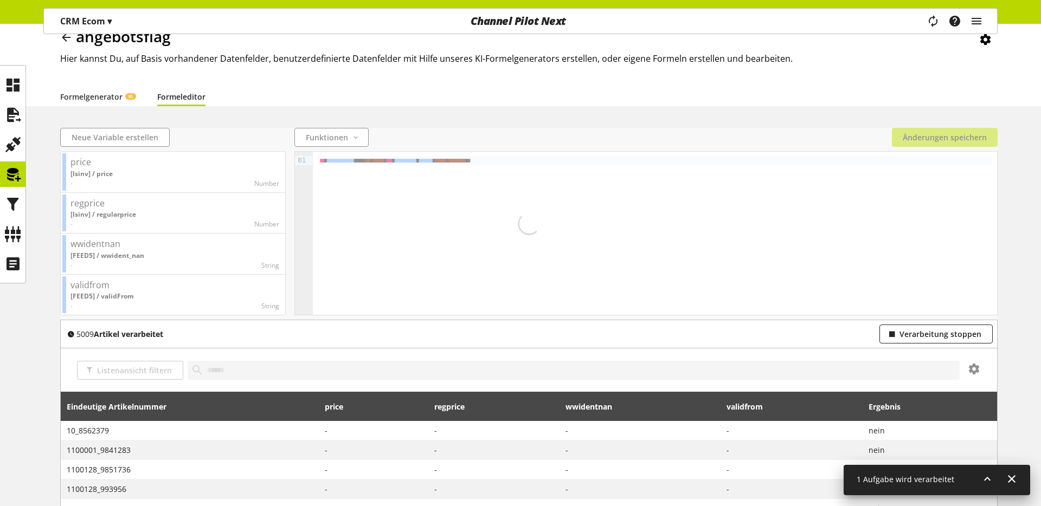
scroll to position [256, 0]
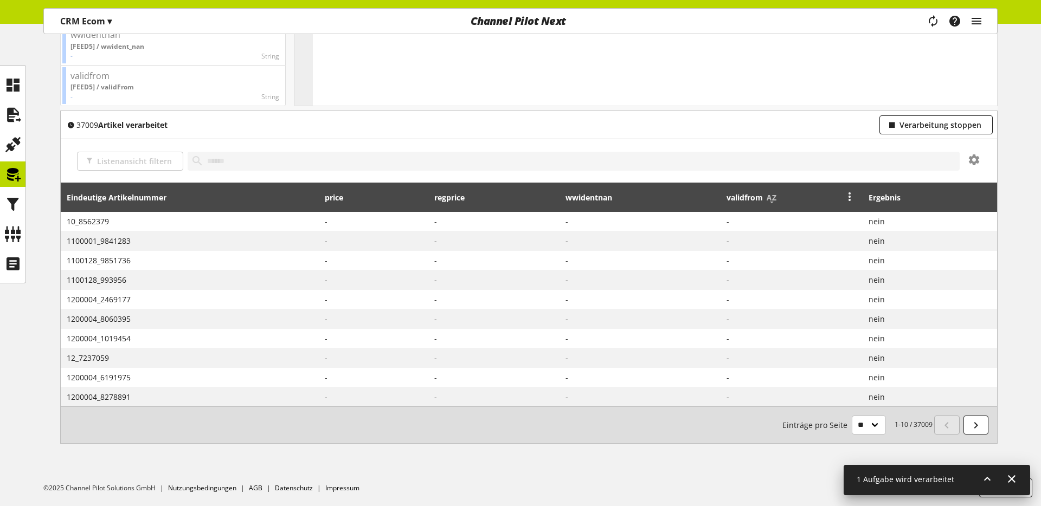
click at [850, 197] on icon at bounding box center [849, 196] width 13 height 20
click at [783, 251] on link "Filter" at bounding box center [808, 250] width 95 height 16
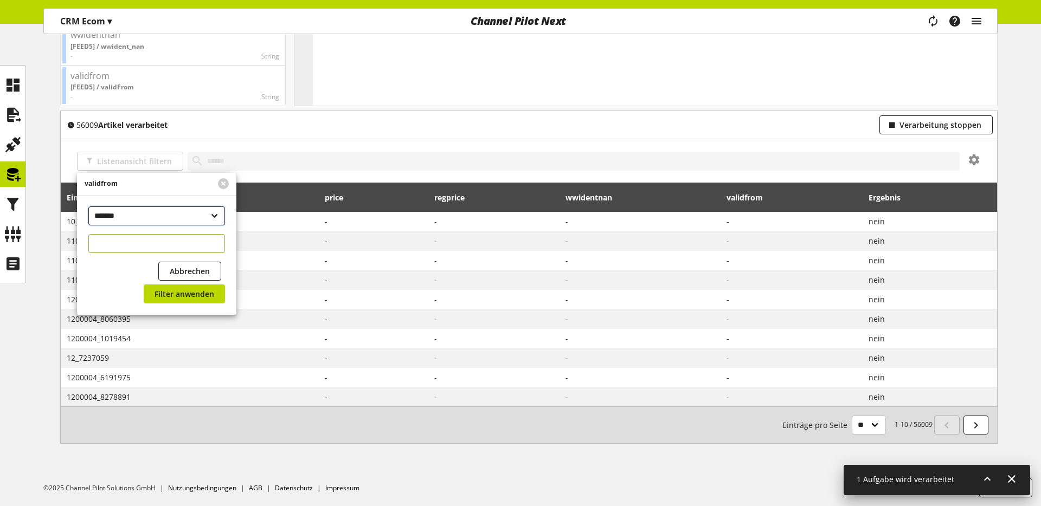
click at [208, 219] on select "**********" at bounding box center [156, 215] width 137 height 19
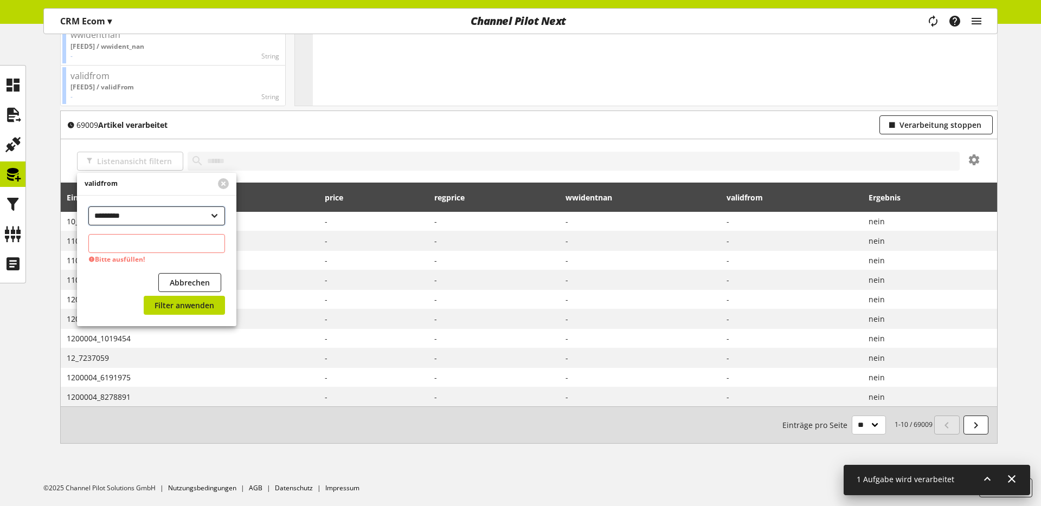
click at [88, 206] on select "**********" at bounding box center [156, 215] width 137 height 19
click at [202, 212] on select "**********" at bounding box center [156, 215] width 137 height 19
select select "**********"
click at [88, 206] on select "**********" at bounding box center [156, 215] width 137 height 19
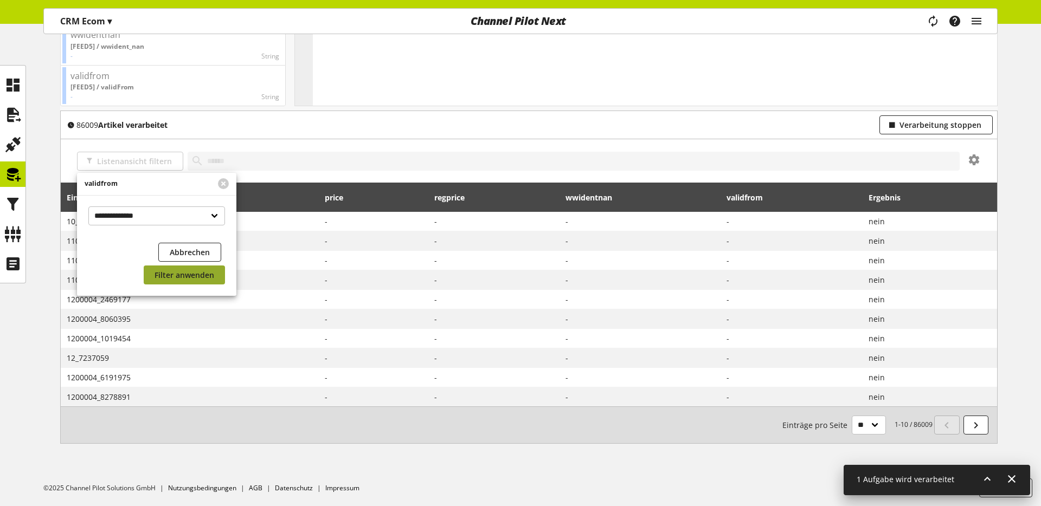
click at [180, 277] on span "Filter anwenden" at bounding box center [184, 274] width 60 height 11
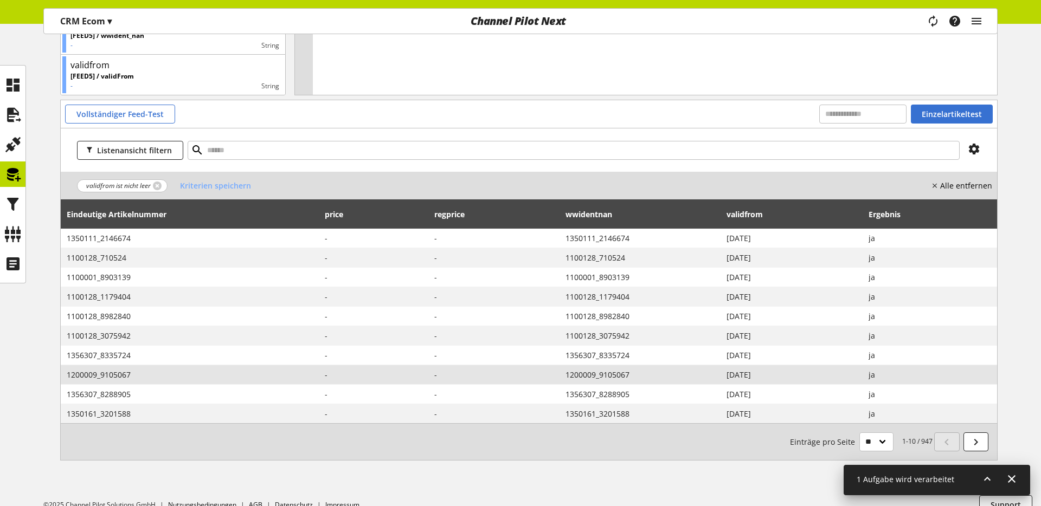
scroll to position [284, 0]
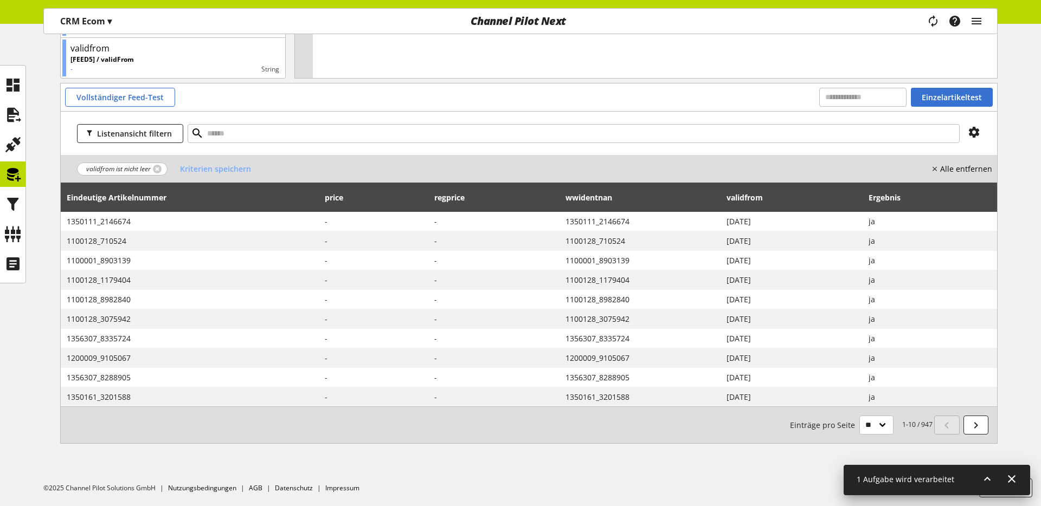
click at [926, 424] on small "1-10 / 947 Einträge pro Seite ** ** ** ***" at bounding box center [861, 425] width 143 height 19
click at [692, 435] on div "1-10 / 947 Einträge pro Seite ** ** ** ***" at bounding box center [529, 424] width 936 height 37
click at [158, 169] on link at bounding box center [157, 169] width 9 height 9
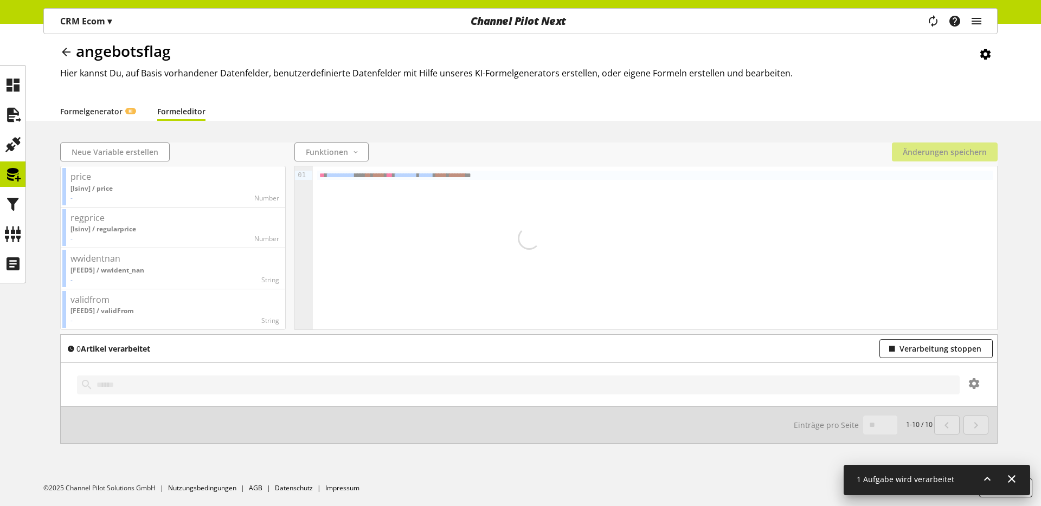
scroll to position [256, 0]
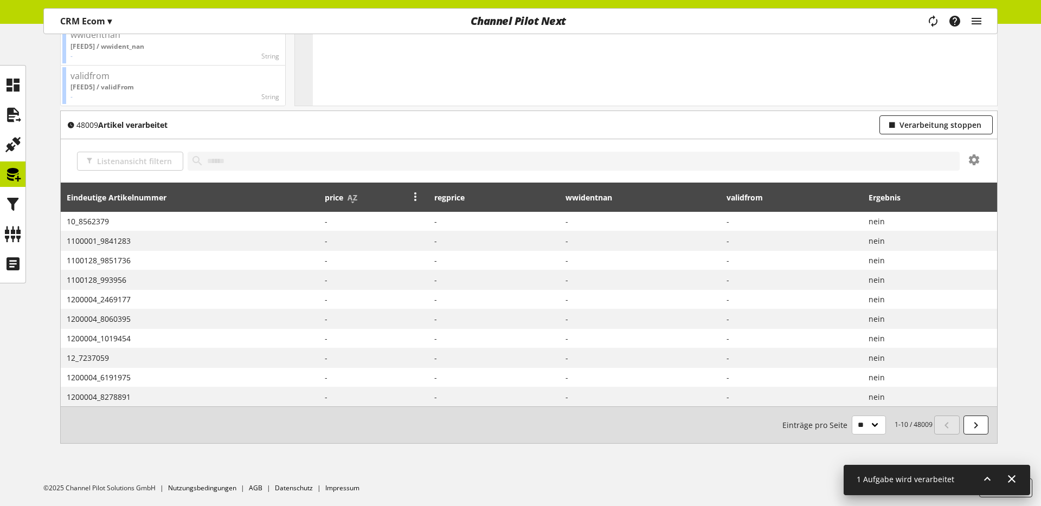
click at [412, 197] on icon at bounding box center [415, 196] width 13 height 20
click at [390, 251] on link "Filter" at bounding box center [374, 250] width 95 height 16
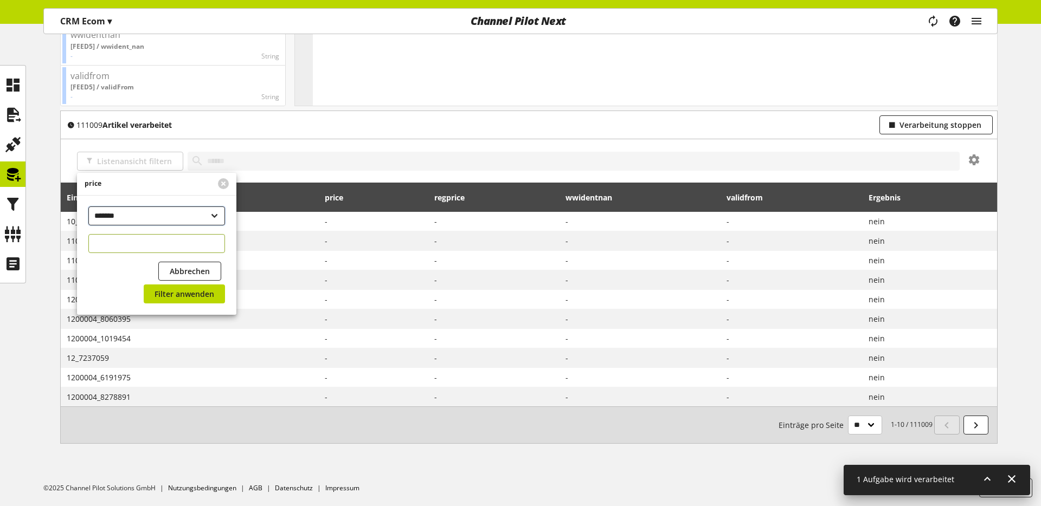
click at [176, 215] on select "**********" at bounding box center [156, 215] width 137 height 19
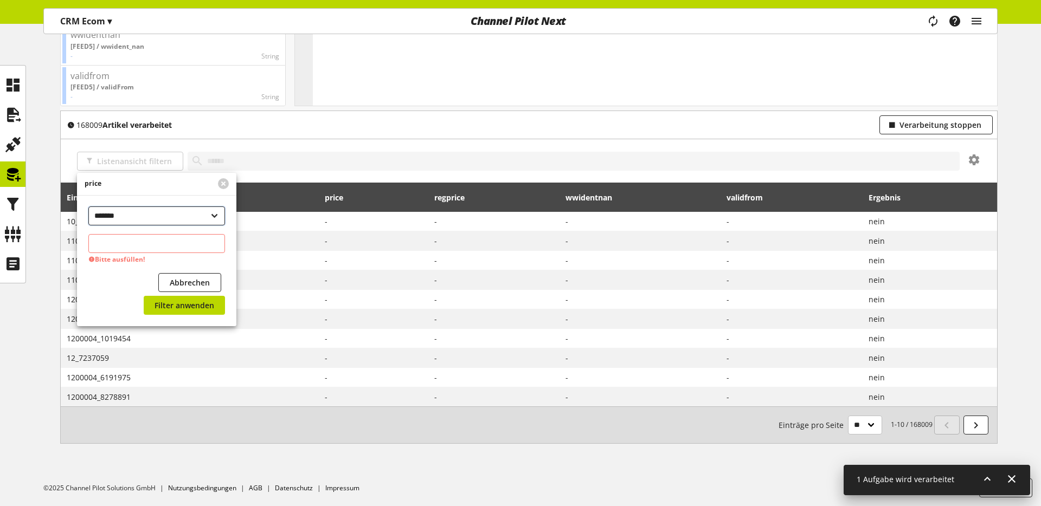
select select "**********"
click at [88, 206] on select "**********" at bounding box center [156, 215] width 137 height 19
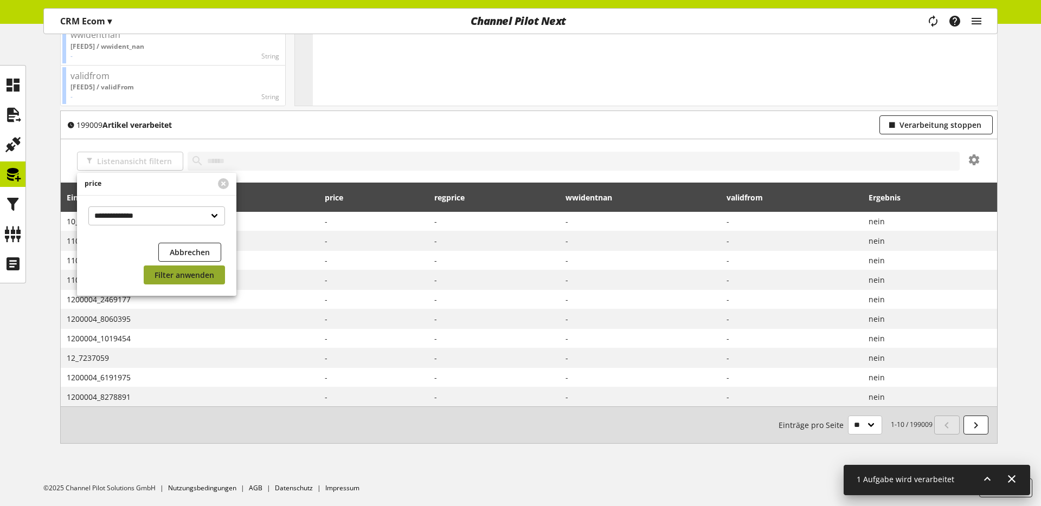
click at [184, 276] on span "Filter anwenden" at bounding box center [184, 274] width 60 height 11
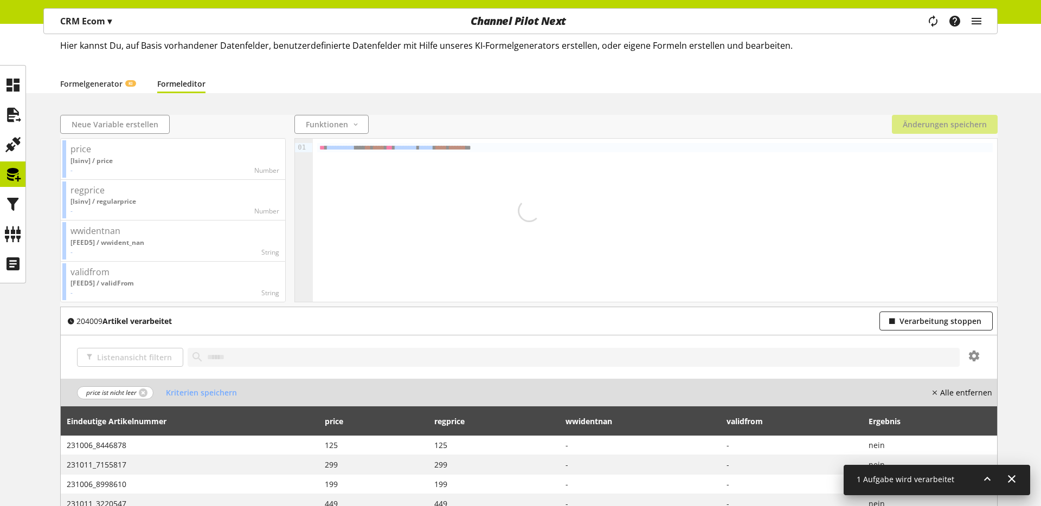
scroll to position [284, 0]
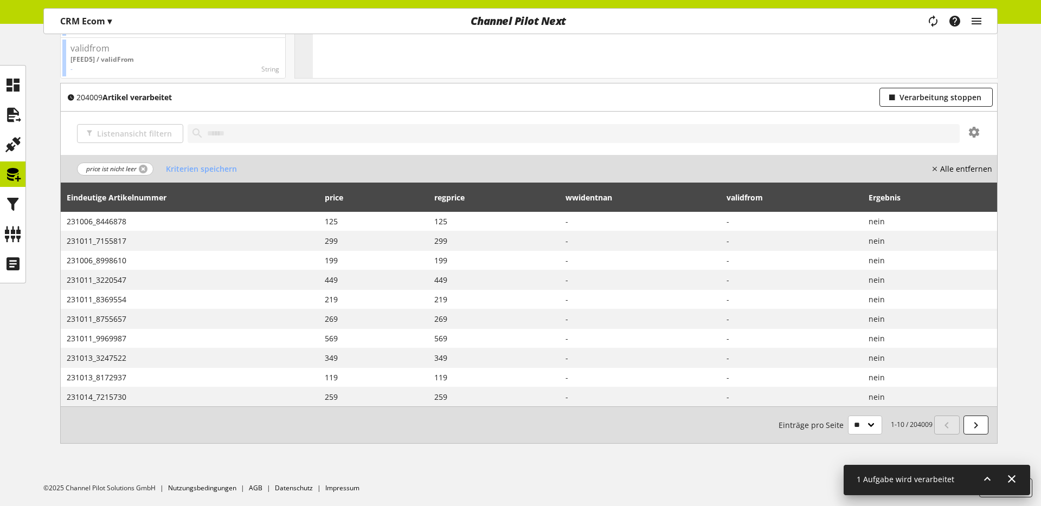
click at [144, 166] on link at bounding box center [143, 169] width 9 height 9
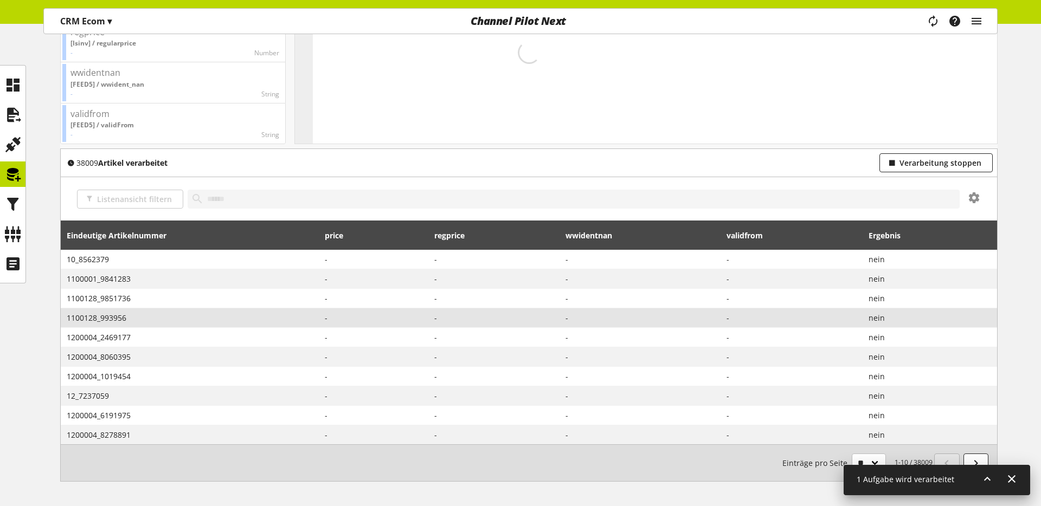
scroll to position [225, 0]
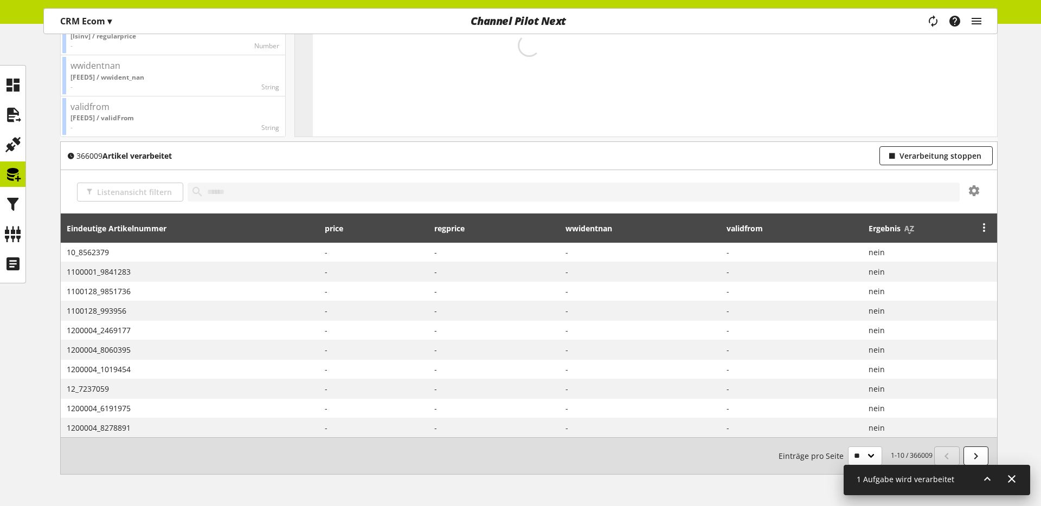
click at [987, 233] on icon at bounding box center [983, 227] width 13 height 20
click at [960, 276] on link "Filter" at bounding box center [942, 281] width 95 height 16
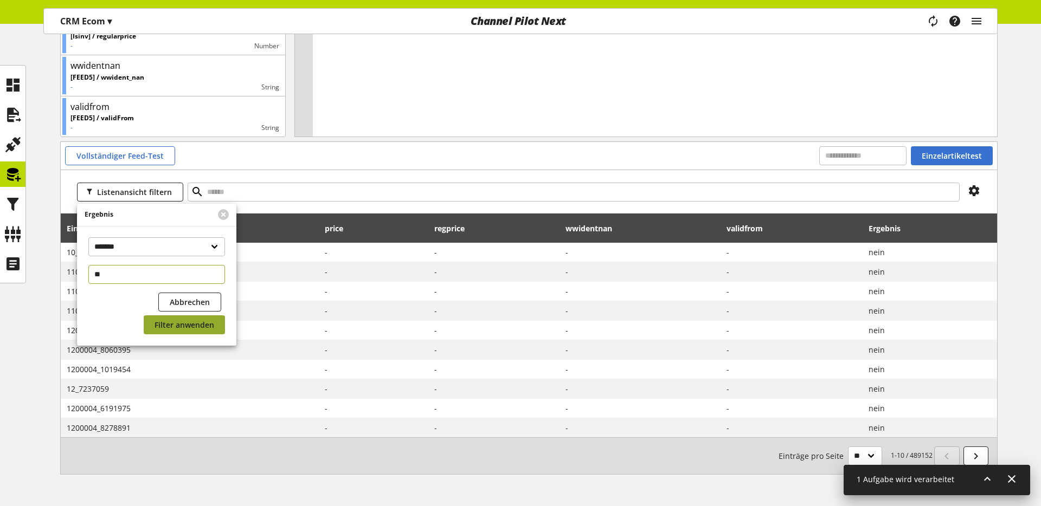
type input "**"
click at [167, 320] on span "Filter anwenden" at bounding box center [184, 324] width 60 height 11
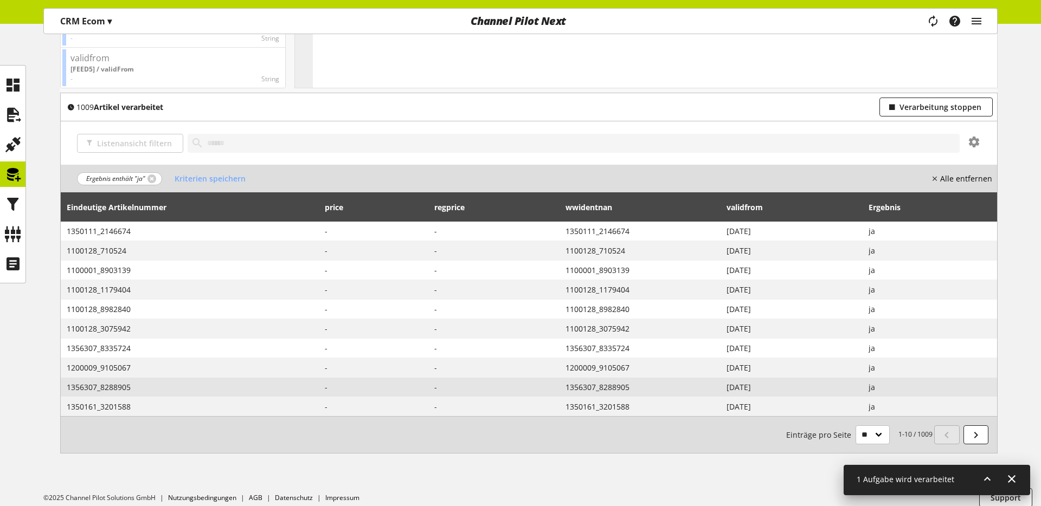
scroll to position [270, 0]
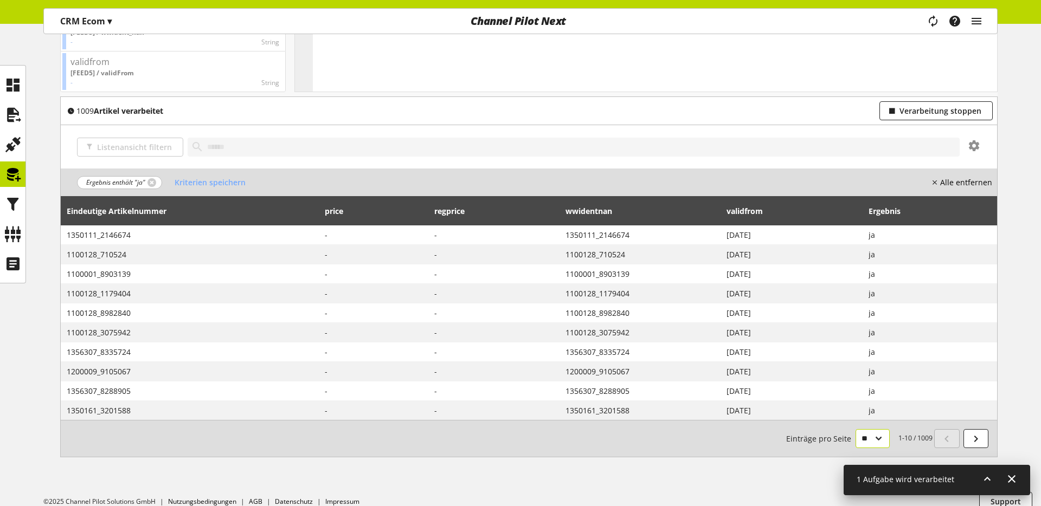
click at [858, 434] on select "** ** ** ***" at bounding box center [872, 438] width 34 height 19
select select "***"
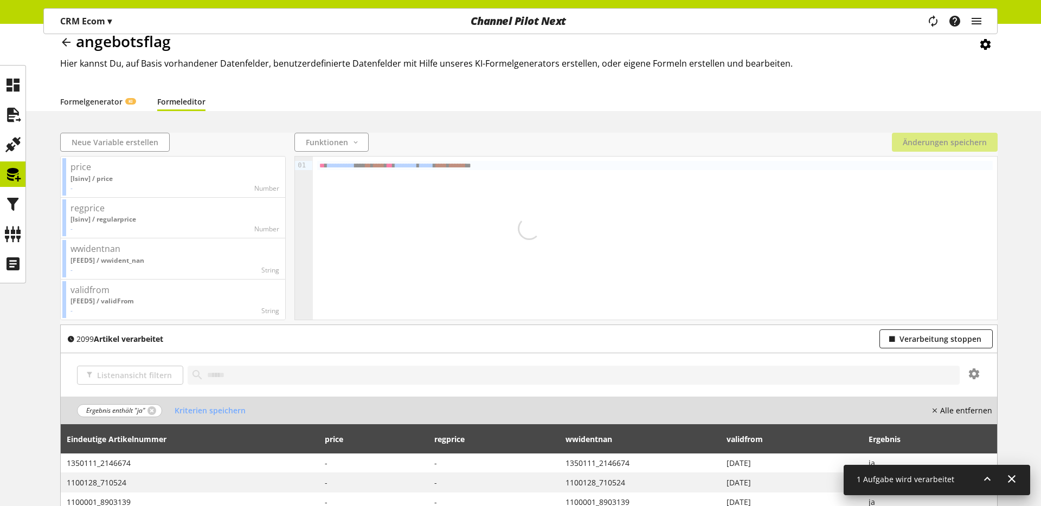
scroll to position [177, 0]
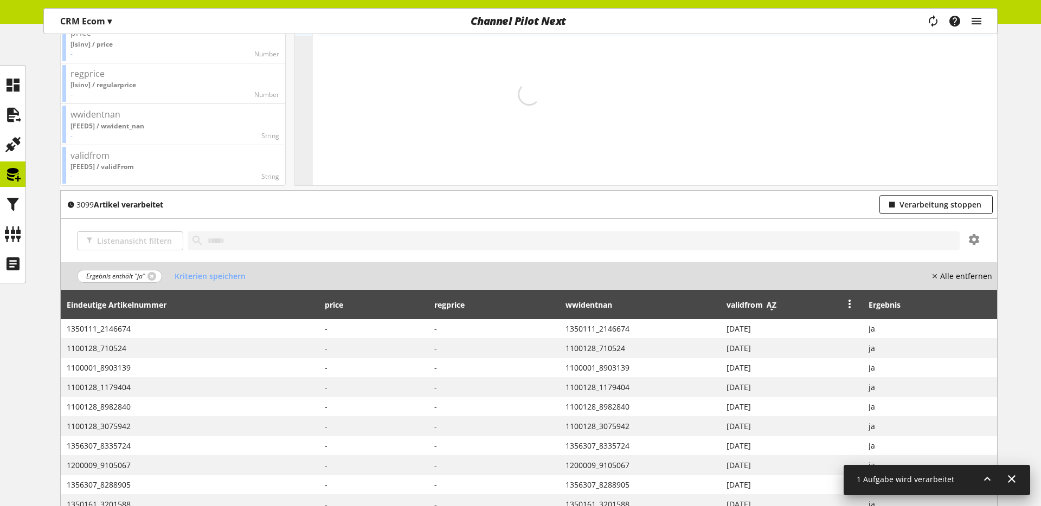
click at [770, 307] on icon at bounding box center [771, 305] width 13 height 20
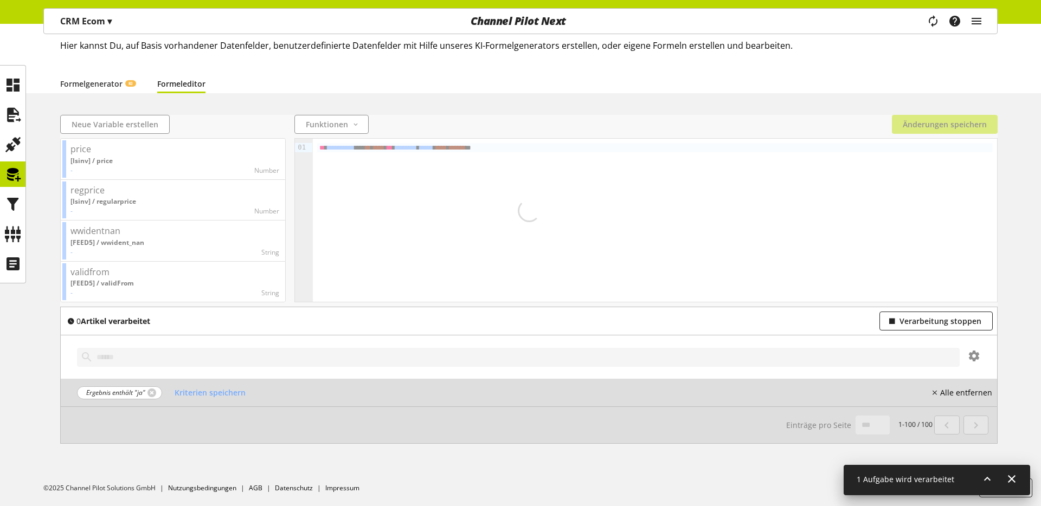
click at [676, 396] on div "Kriterien speichern Alle entfernen" at bounding box center [578, 392] width 825 height 19
click at [953, 395] on nobr "Alle entfernen" at bounding box center [966, 392] width 52 height 11
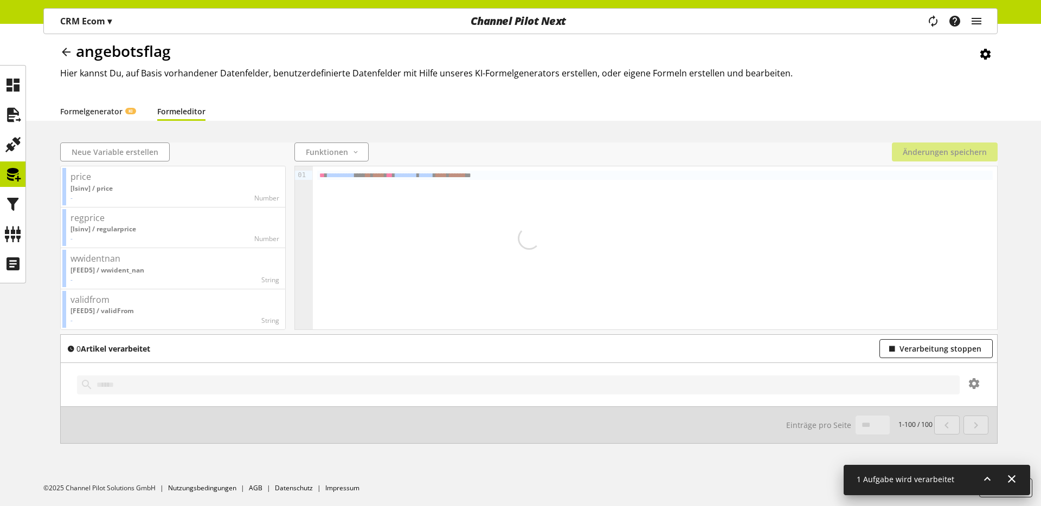
scroll to position [33, 0]
click at [939, 344] on span "Verarbeitung stoppen" at bounding box center [940, 348] width 82 height 11
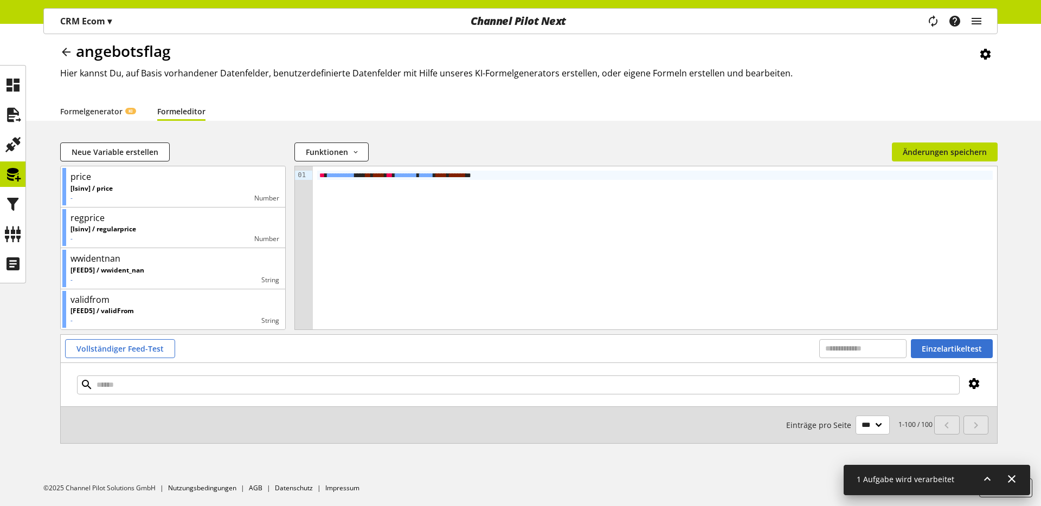
click at [969, 388] on icon at bounding box center [973, 384] width 13 height 20
click at [1015, 395] on div "**********" at bounding box center [520, 306] width 1041 height 327
click at [743, 431] on div "1-100 / 100 Einträge pro Seite ** ** ** ***" at bounding box center [529, 424] width 936 height 37
click at [756, 422] on div "1-100 / 100 Einträge pro Seite ** ** ** ***" at bounding box center [529, 424] width 936 height 37
click at [151, 350] on span "Vollständiger Feed-Test" at bounding box center [119, 348] width 87 height 11
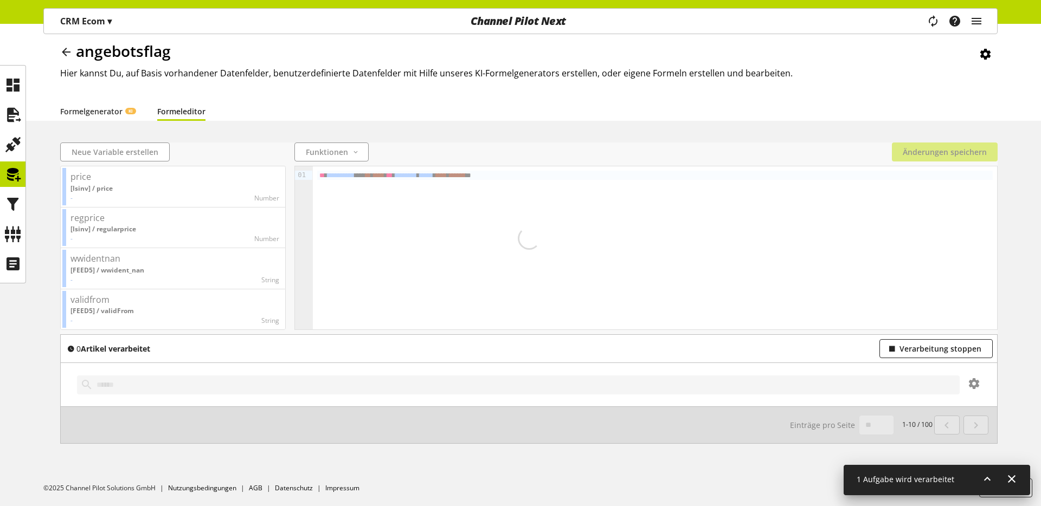
click at [982, 478] on icon at bounding box center [986, 479] width 13 height 20
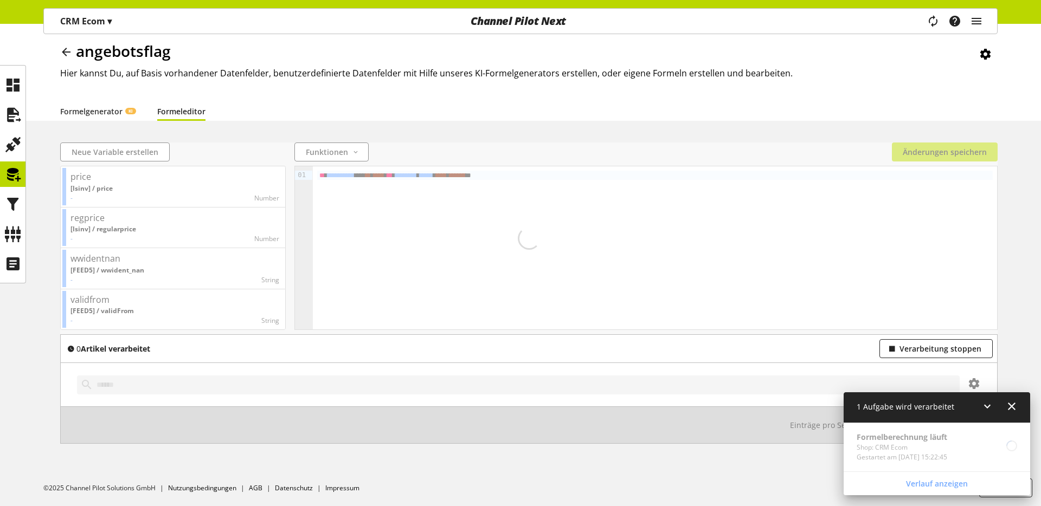
click at [980, 403] on icon at bounding box center [986, 407] width 13 height 20
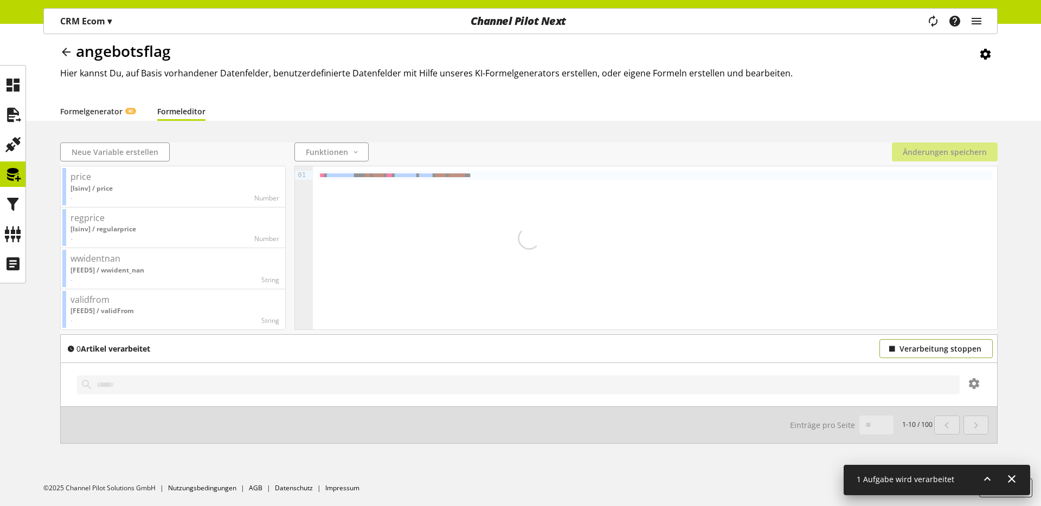
click at [926, 343] on button "Verarbeitung stoppen" at bounding box center [935, 348] width 113 height 19
click at [17, 88] on icon at bounding box center [12, 85] width 17 height 22
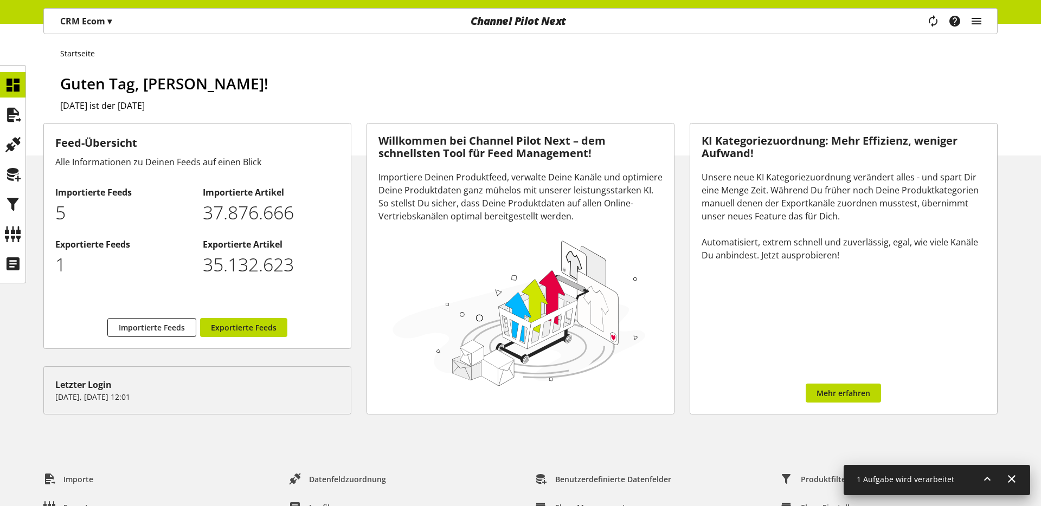
click at [984, 478] on icon at bounding box center [986, 479] width 13 height 20
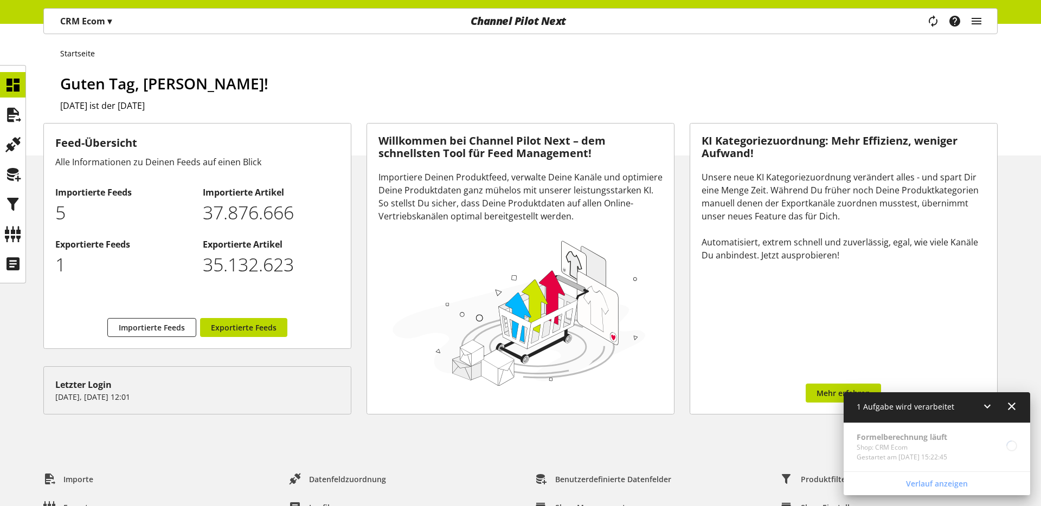
click at [985, 405] on icon at bounding box center [986, 407] width 13 height 20
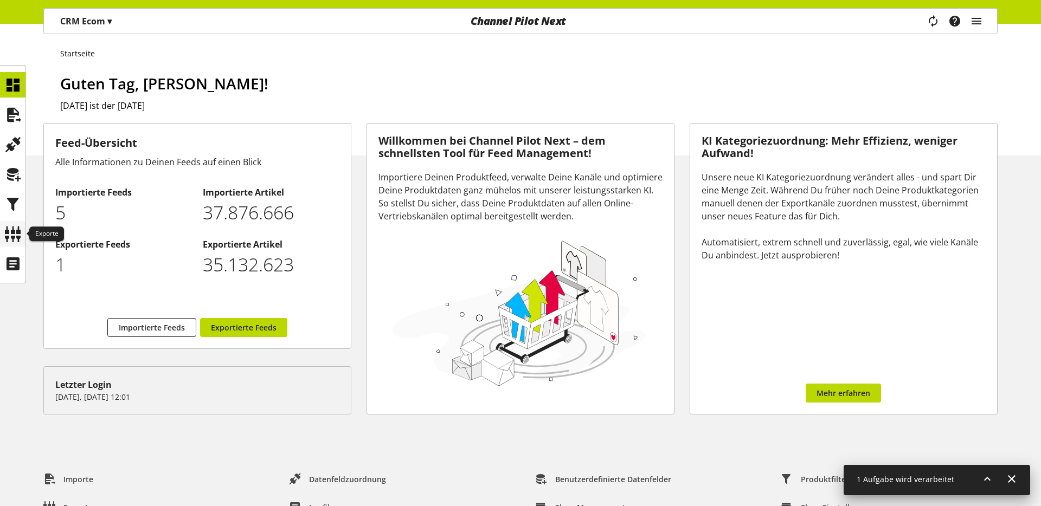
click at [15, 232] on icon at bounding box center [12, 234] width 17 height 22
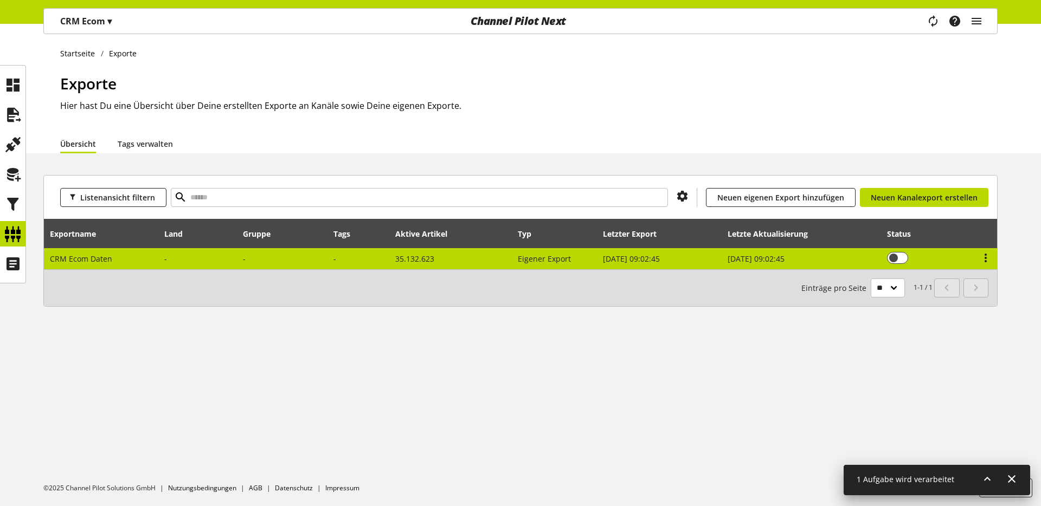
click at [114, 260] on td "CRM Ecom Daten" at bounding box center [101, 258] width 115 height 21
select select "********"
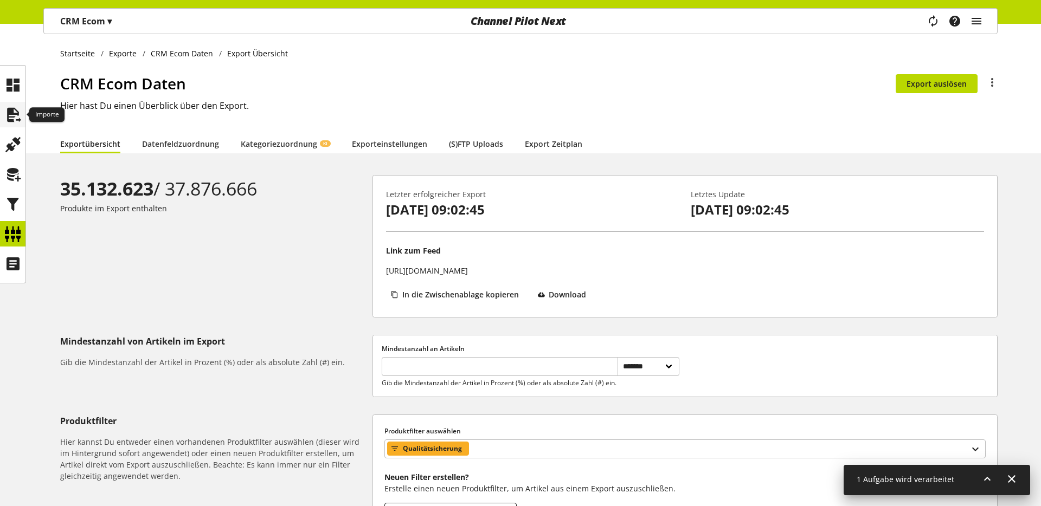
click at [3, 110] on div at bounding box center [12, 114] width 25 height 25
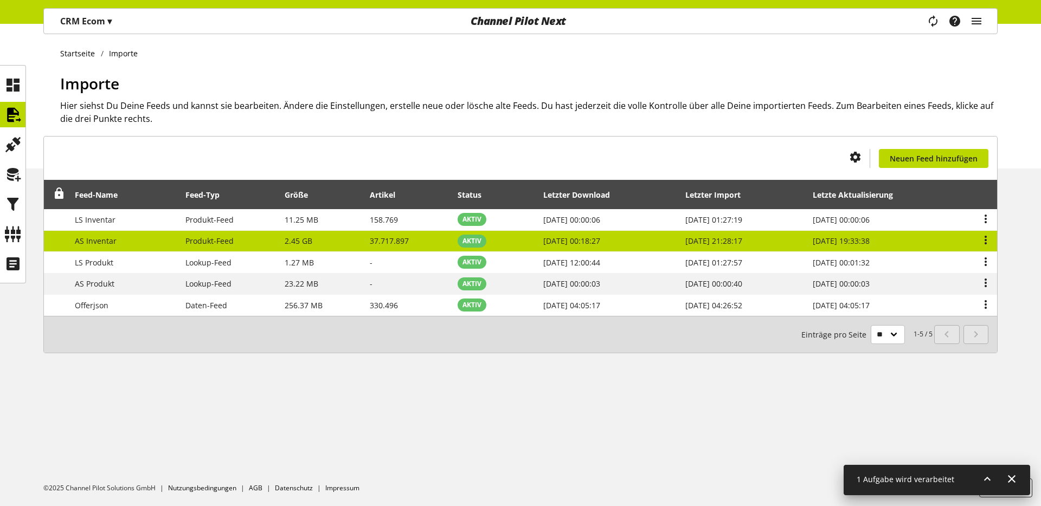
click at [105, 242] on span "AS Inventar" at bounding box center [96, 241] width 42 height 10
click at [984, 238] on icon at bounding box center [985, 240] width 13 height 20
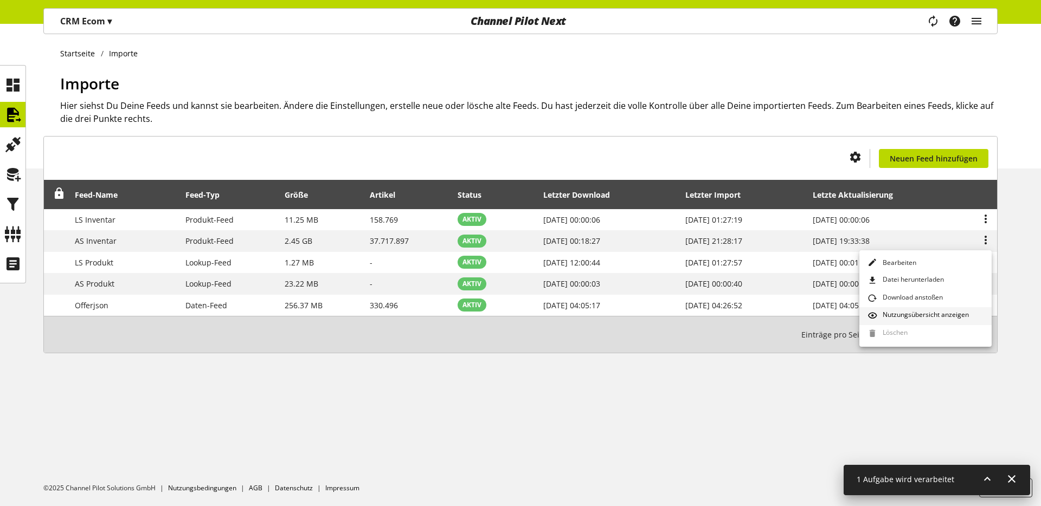
click at [925, 307] on link "Nutzungsübersicht anzeigen" at bounding box center [925, 316] width 132 height 18
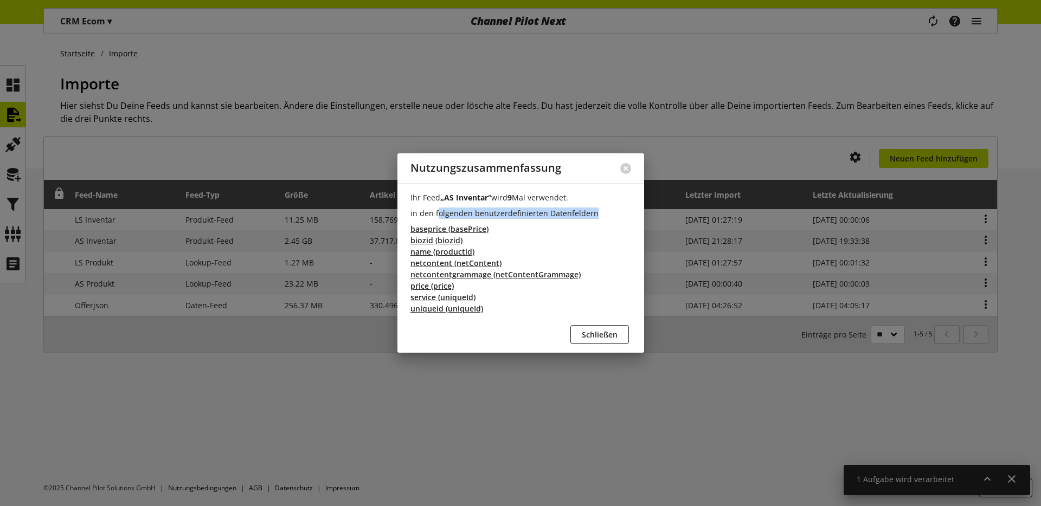
drag, startPoint x: 456, startPoint y: 214, endPoint x: 608, endPoint y: 213, distance: 151.8
click at [608, 213] on p "in den folgenden benutzerdefinierten Datenfeldern" at bounding box center [520, 213] width 221 height 11
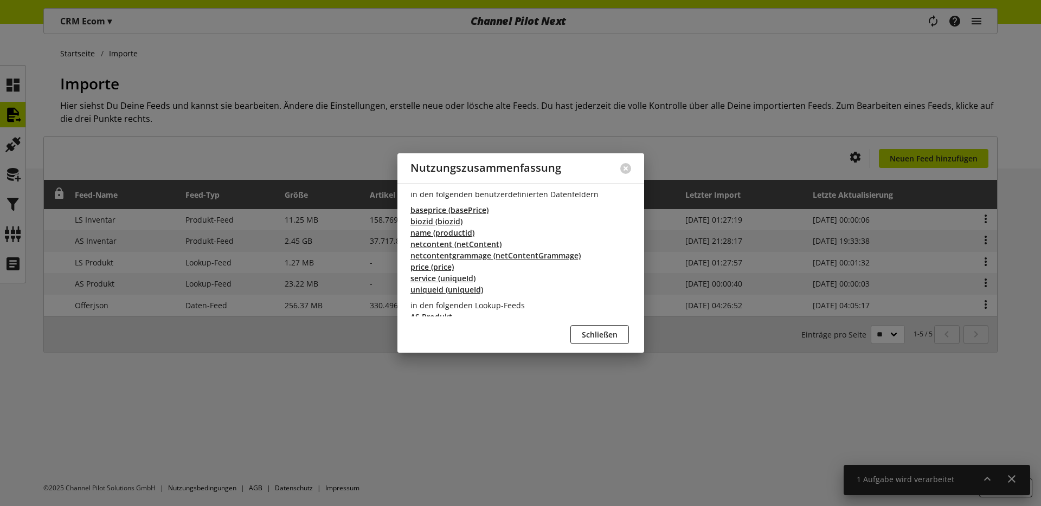
scroll to position [25, 0]
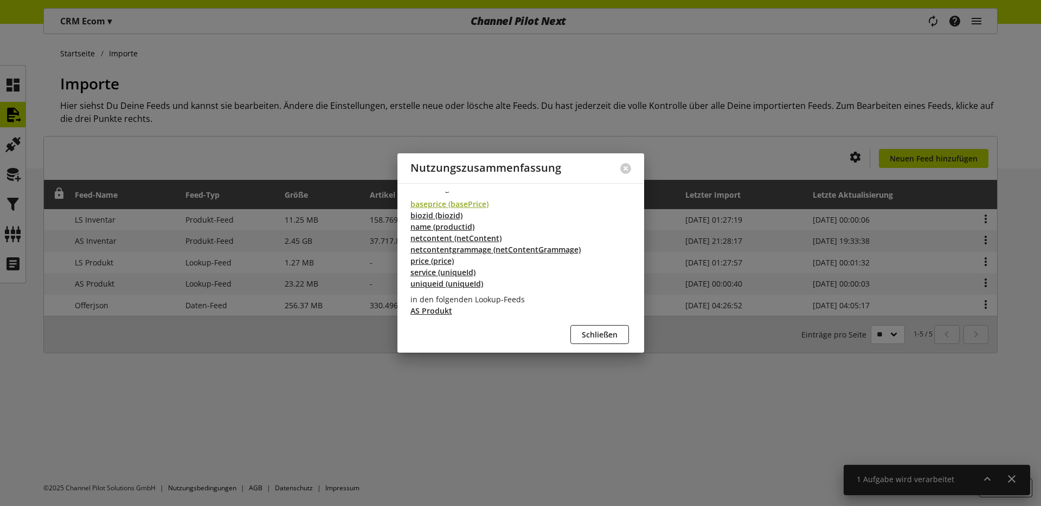
click at [441, 205] on span "baseprice (basePrice)" at bounding box center [449, 203] width 78 height 11
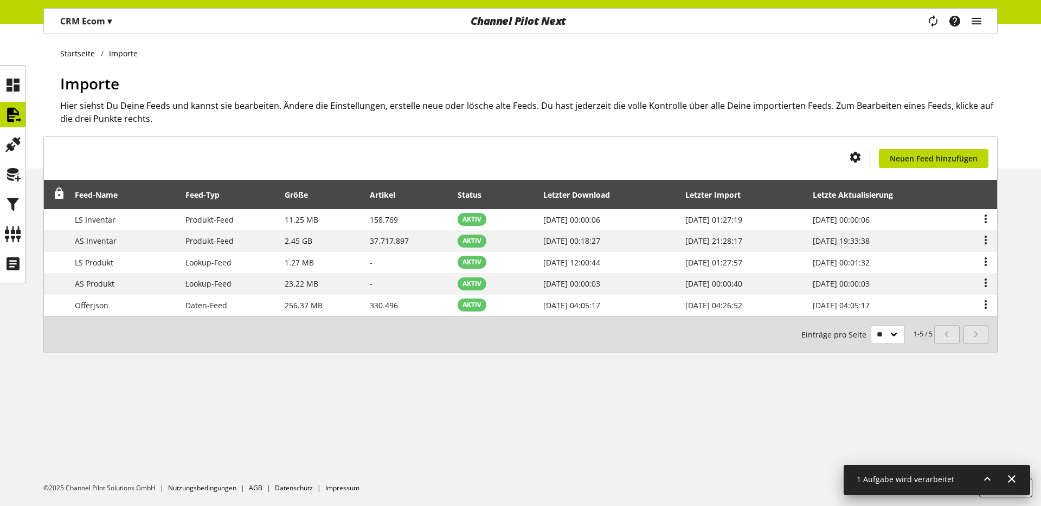
click at [275, 377] on div "Du bist nicht berechtigt, einen Import-Feed zu erstellen. Neuen Feed hinzufügen…" at bounding box center [520, 257] width 1041 height 243
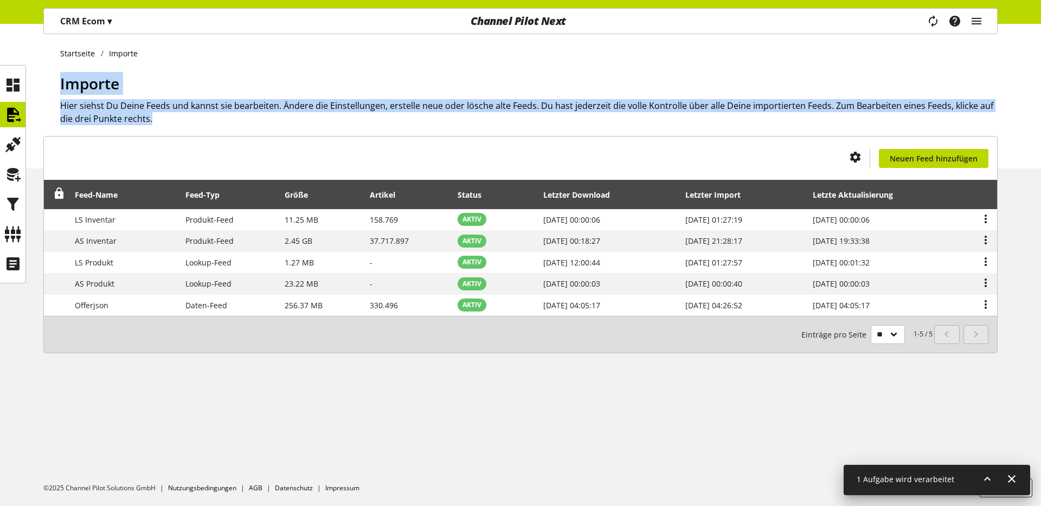
drag, startPoint x: 60, startPoint y: 82, endPoint x: 159, endPoint y: 114, distance: 103.5
click at [159, 114] on div "Importe Hier siehst Du Deine Feeds und kannst sie bearbeiten. Ändere die Einste…" at bounding box center [528, 120] width 937 height 96
click at [154, 117] on h2 "Hier siehst Du Deine Feeds und kannst sie bearbeiten. Ändere die Einstellungen,…" at bounding box center [528, 112] width 937 height 26
drag, startPoint x: 160, startPoint y: 118, endPoint x: 64, endPoint y: 82, distance: 102.4
click at [59, 86] on div "Startseite Importe Importe Hier siehst Du Deine Feeds und kannst sie bearbeiten…" at bounding box center [520, 96] width 1041 height 145
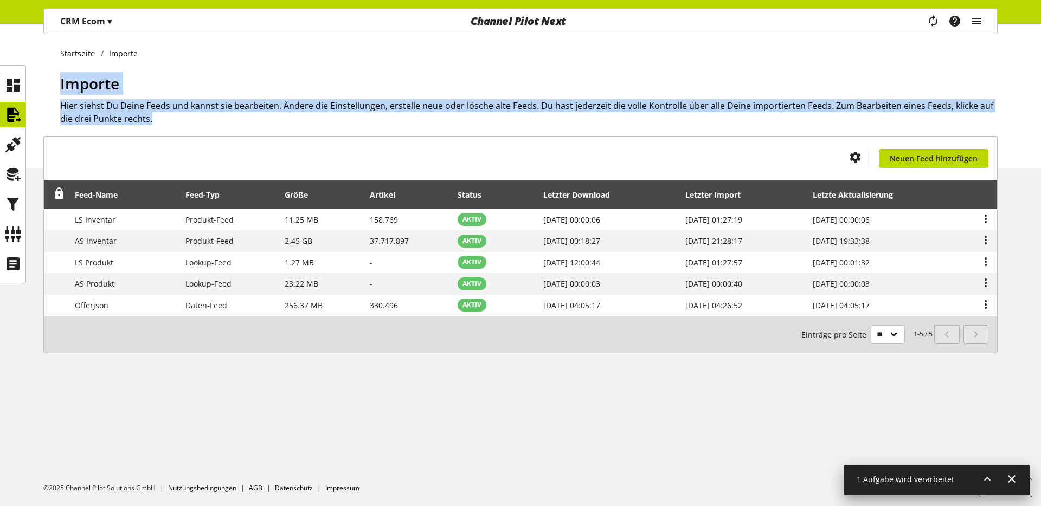
click at [67, 79] on span "Importe" at bounding box center [89, 83] width 59 height 21
drag, startPoint x: 60, startPoint y: 83, endPoint x: 159, endPoint y: 120, distance: 106.3
click at [159, 120] on div "Startseite Importe Importe Hier siehst Du Deine Feeds und kannst sie bearbeiten…" at bounding box center [520, 96] width 1041 height 145
click at [159, 120] on h2 "Hier siehst Du Deine Feeds und kannst sie bearbeiten. Ändere die Einstellungen,…" at bounding box center [528, 112] width 937 height 26
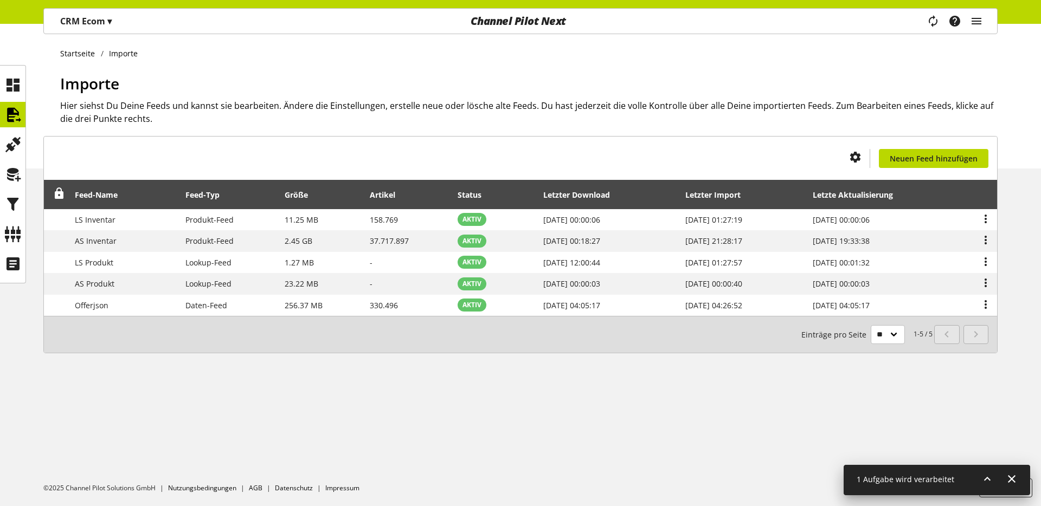
drag, startPoint x: 315, startPoint y: 111, endPoint x: 269, endPoint y: 112, distance: 45.5
click at [315, 111] on h2 "Hier siehst Du Deine Feeds und kannst sie bearbeiten. Ändere die Einstellungen,…" at bounding box center [528, 112] width 937 height 26
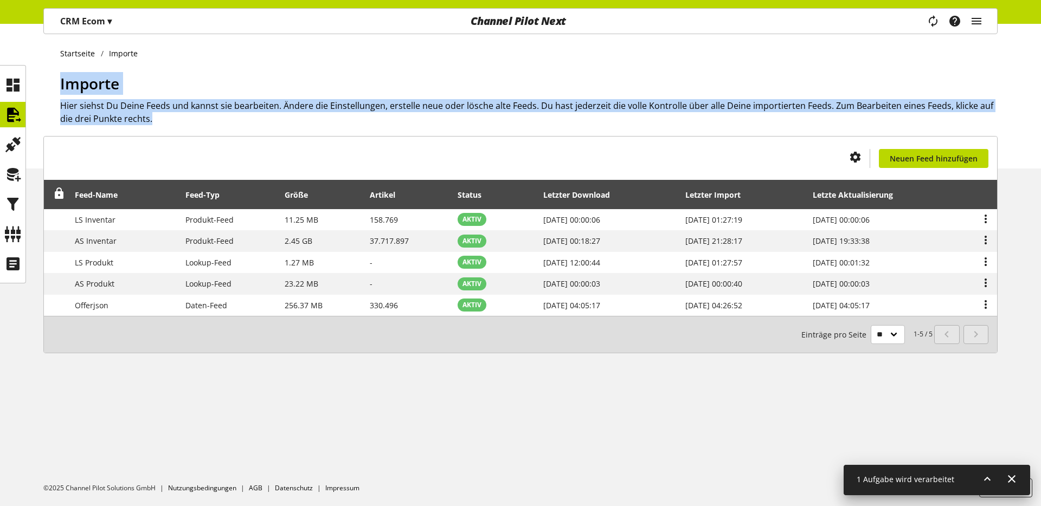
drag, startPoint x: 149, startPoint y: 115, endPoint x: 50, endPoint y: 88, distance: 103.0
click at [50, 88] on div "Startseite Importe Importe Hier siehst Du Deine Feeds und kannst sie bearbeiten…" at bounding box center [520, 96] width 1041 height 145
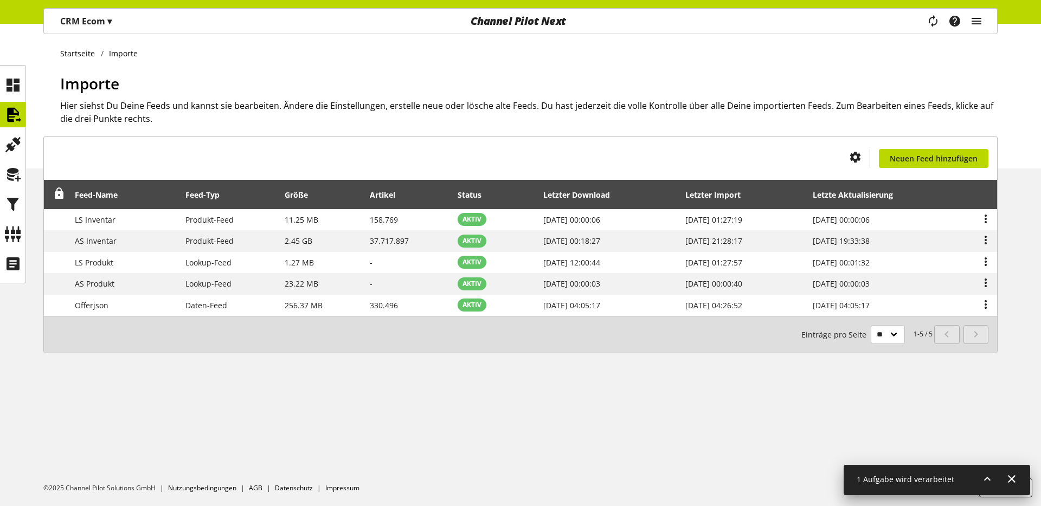
drag, startPoint x: 462, startPoint y: 383, endPoint x: 457, endPoint y: 388, distance: 6.5
click at [462, 383] on div "Startseite Importe Importe Hier siehst Du Deine Feeds und kannst sie bearbeiten…" at bounding box center [520, 265] width 1041 height 482
